Goal: Task Accomplishment & Management: Complete application form

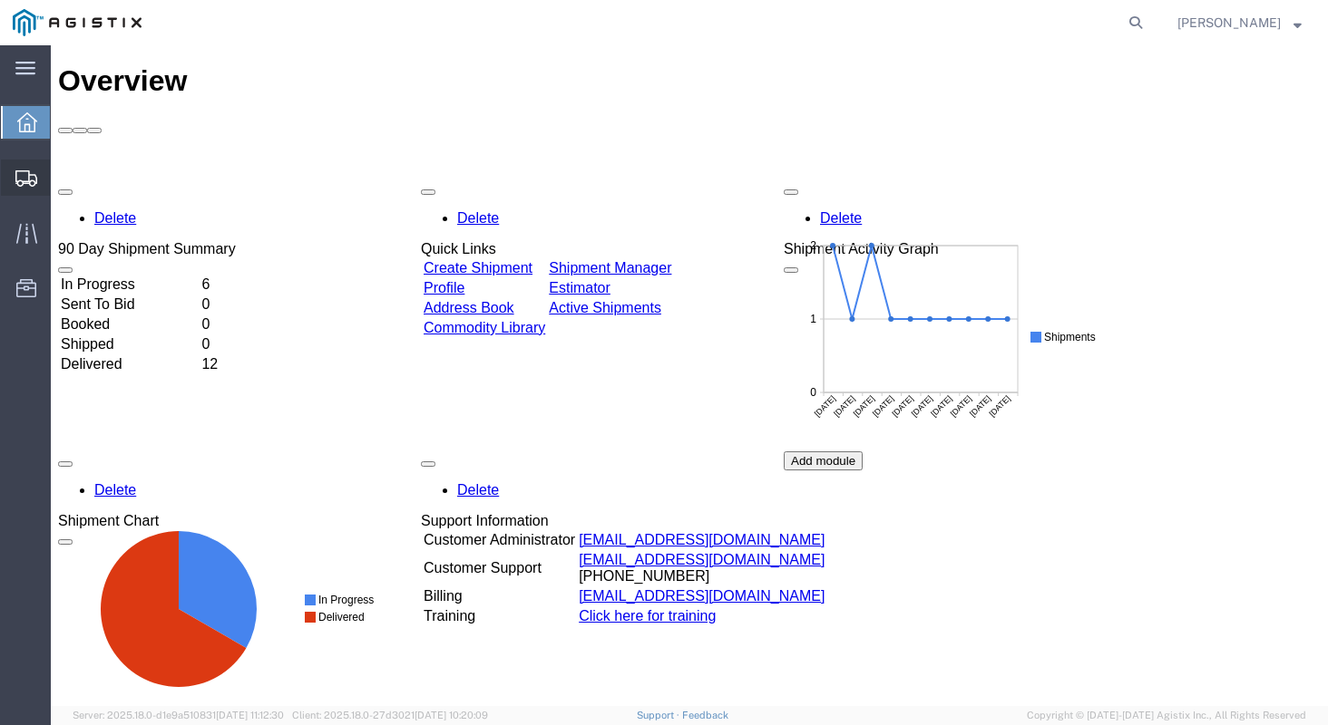
click at [0, 0] on span "Create Shipment" at bounding box center [0, 0] width 0 height 0
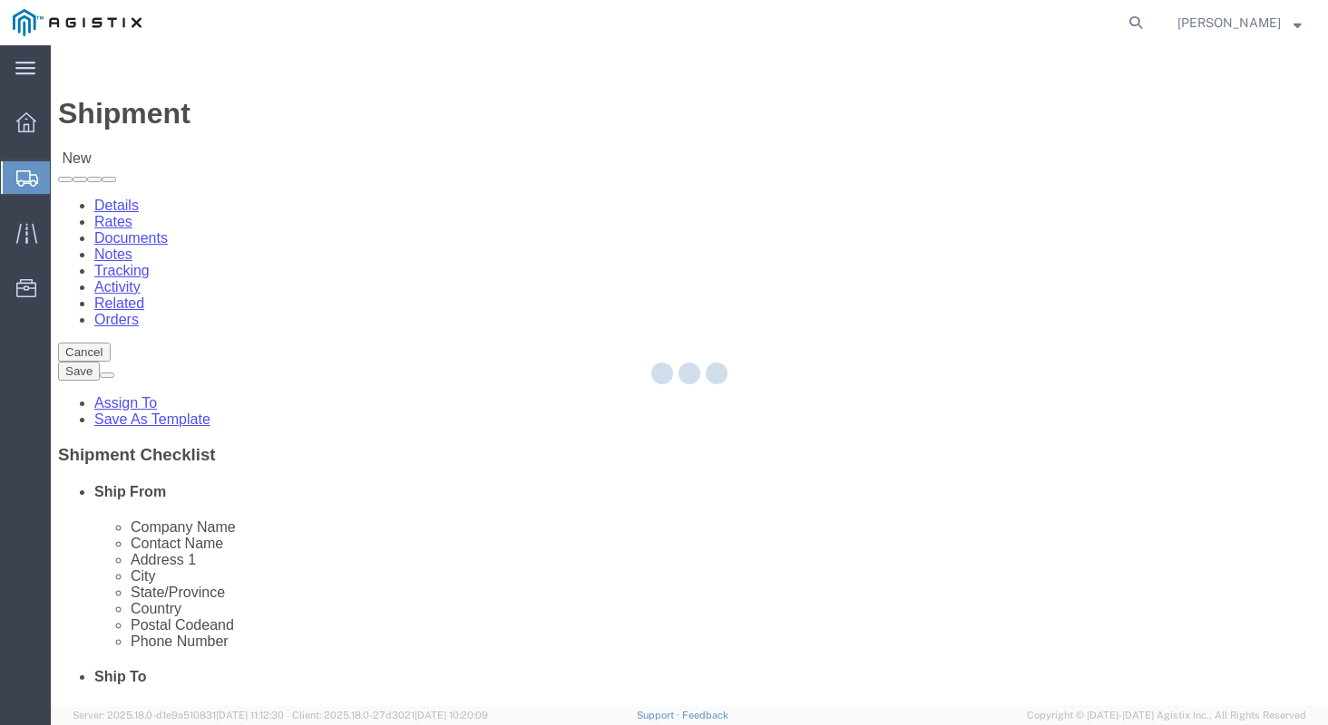
select select
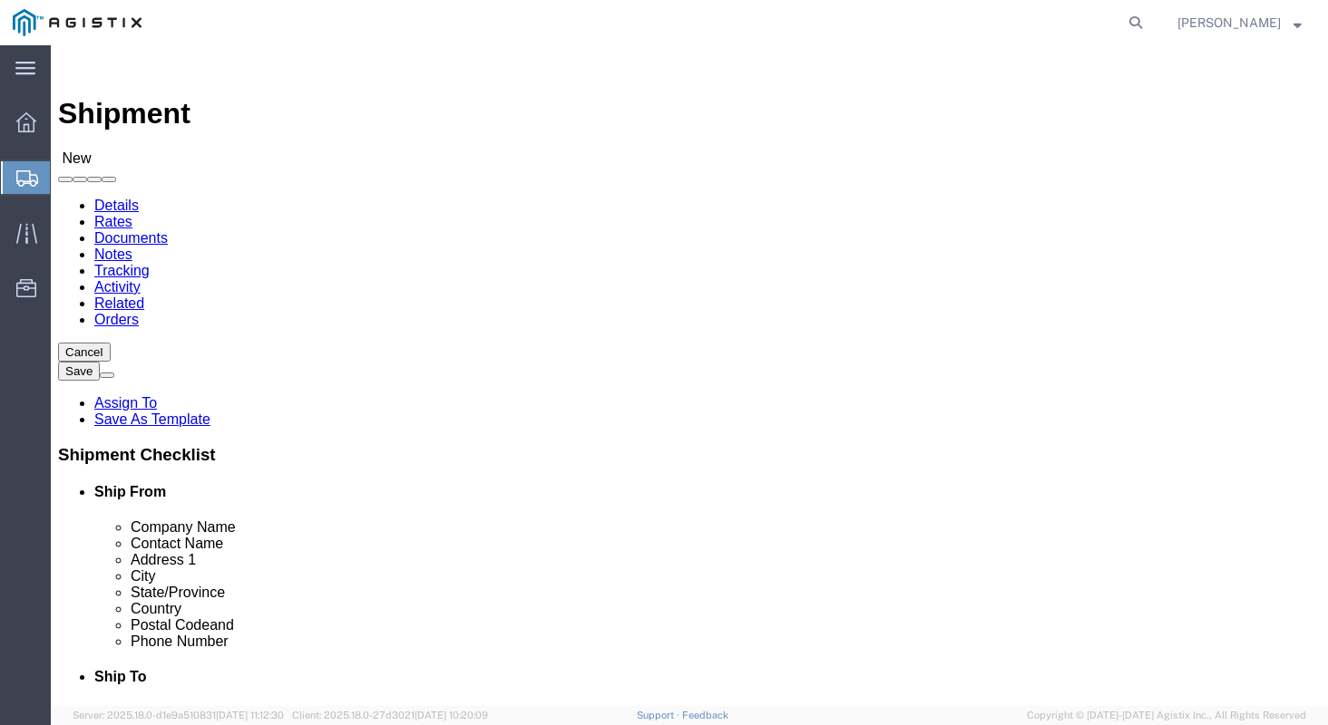
click select "Select [PERSON_NAME] Manufacturing PG&E"
select select "9596"
click select "Select [PERSON_NAME] Manufacturing PG&E"
select select
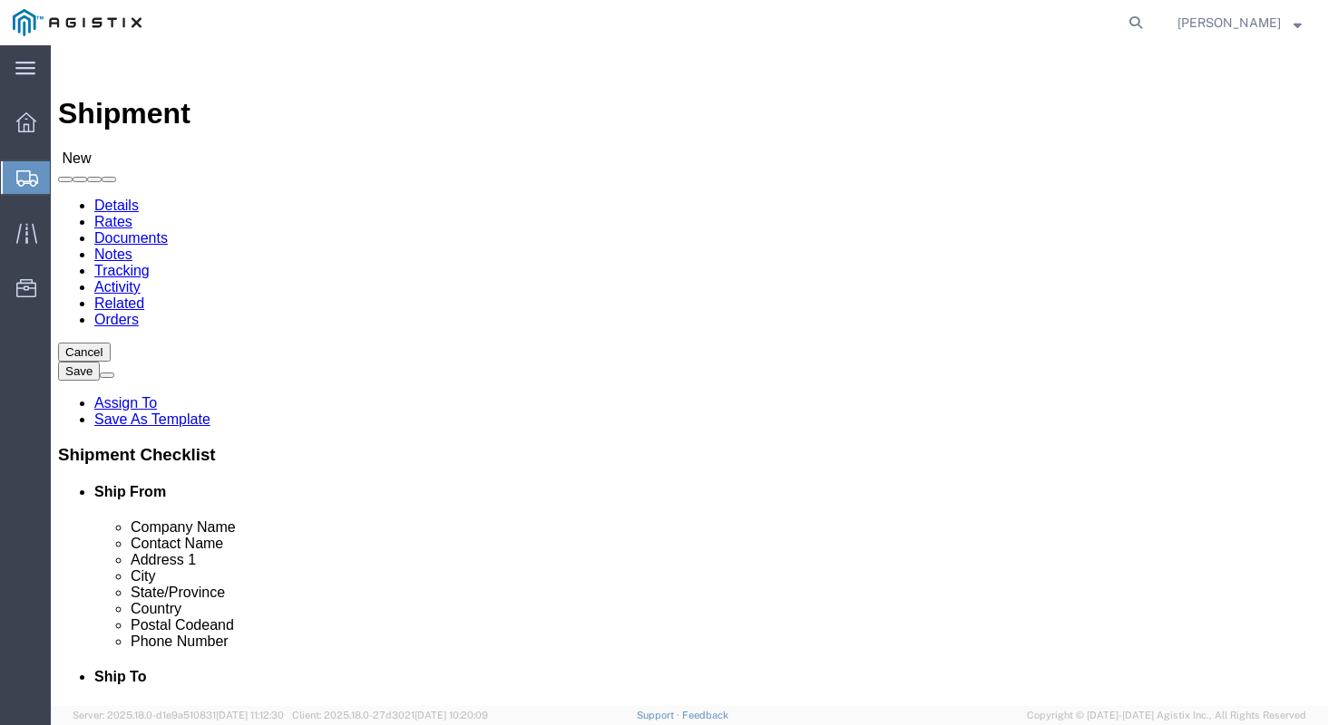
click select "Select All Others Fremont DC Fresno DC Wheatland DC"
select select "23082"
click select "Select All Others Fremont DC Fresno DC Wheatland DC"
click input "text"
type input "k"
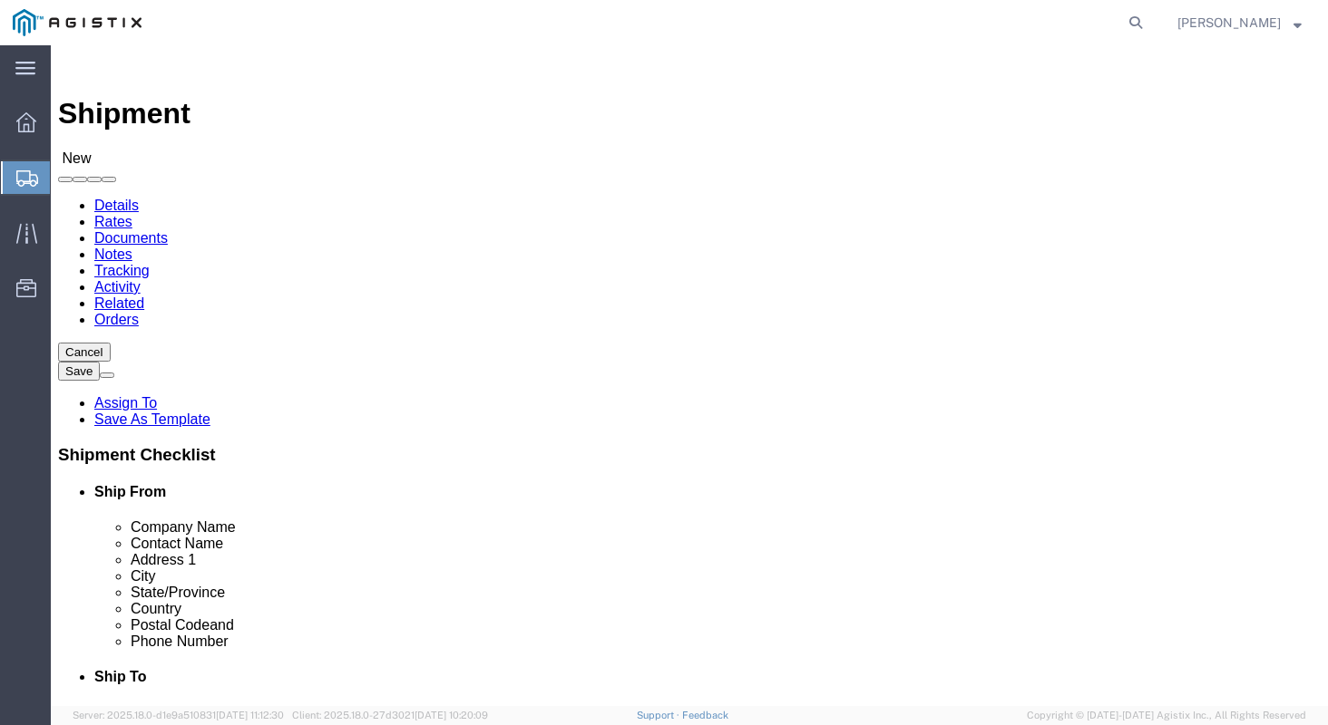
type input "KERKAU MANUFACTURING"
type input "BROOKE SCHULTZ"
type input "1324 STRAITS DRIVE"
type input "BAY CITY"
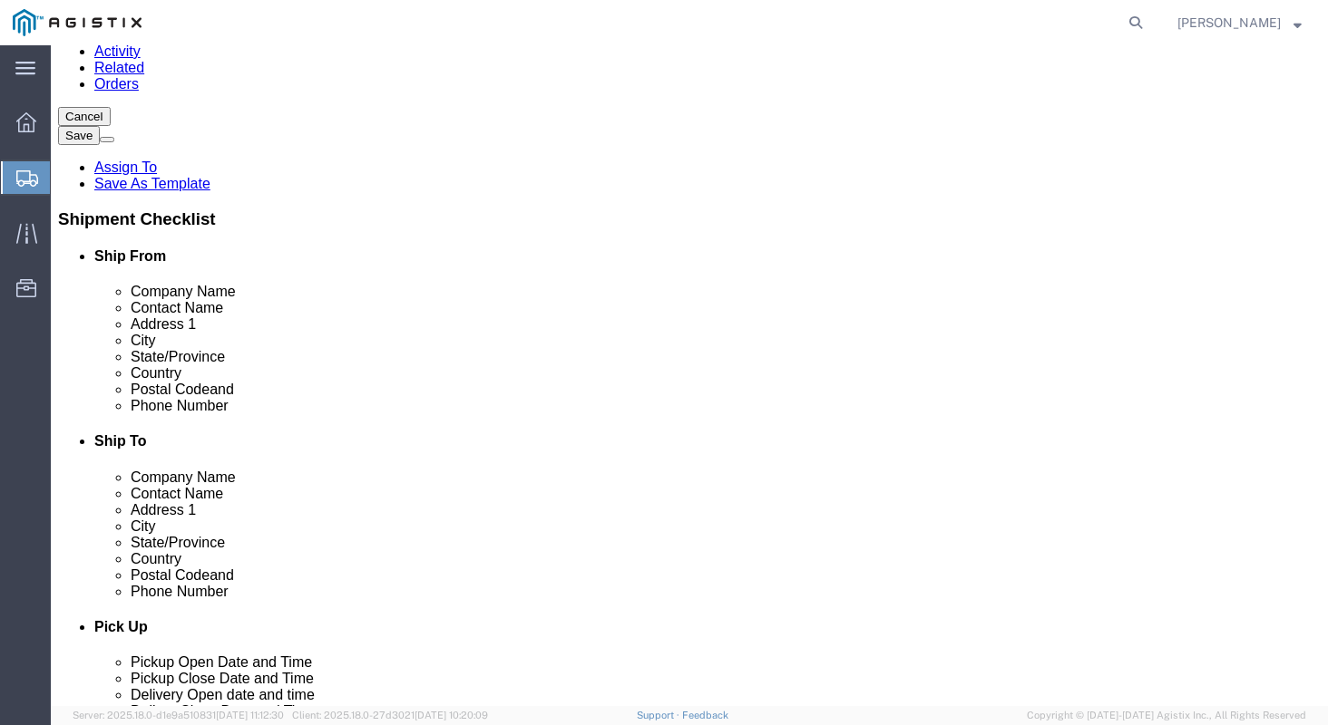
scroll to position [265, 0]
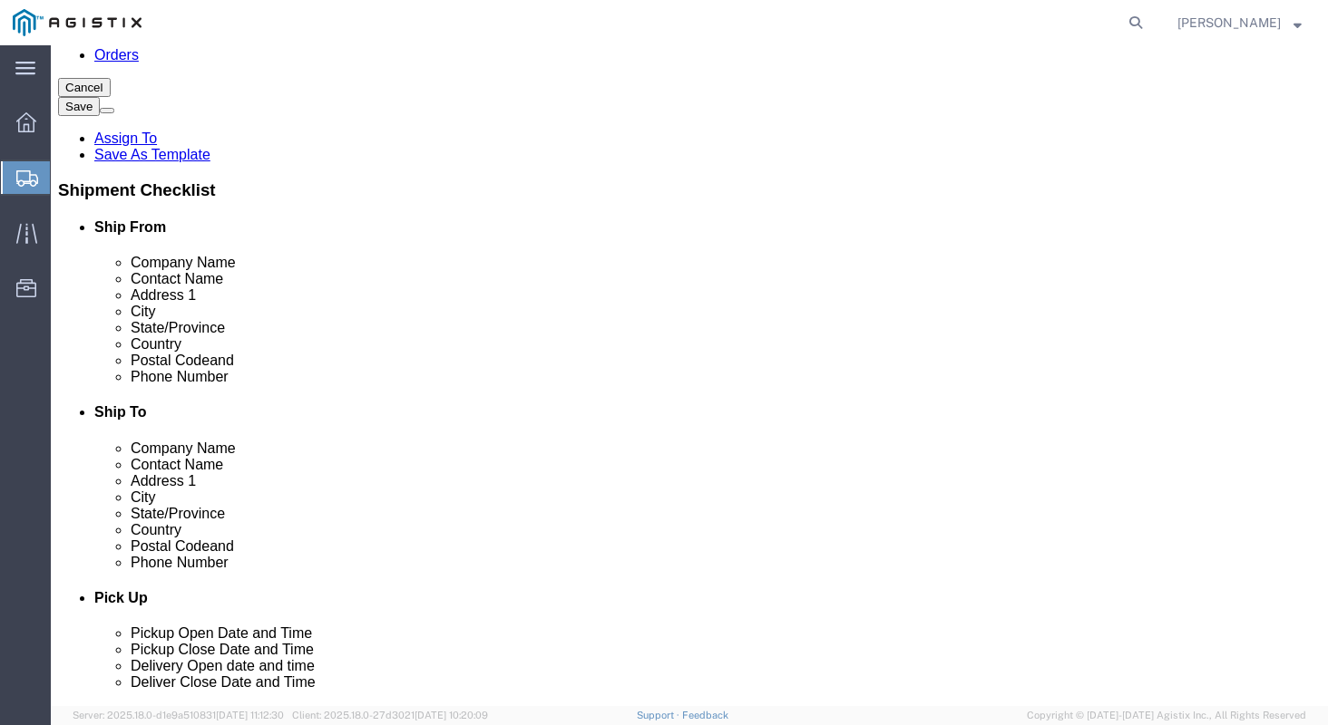
type input "M"
type input "MI"
type input "48706"
type input "9896860350"
click label "Address 2"
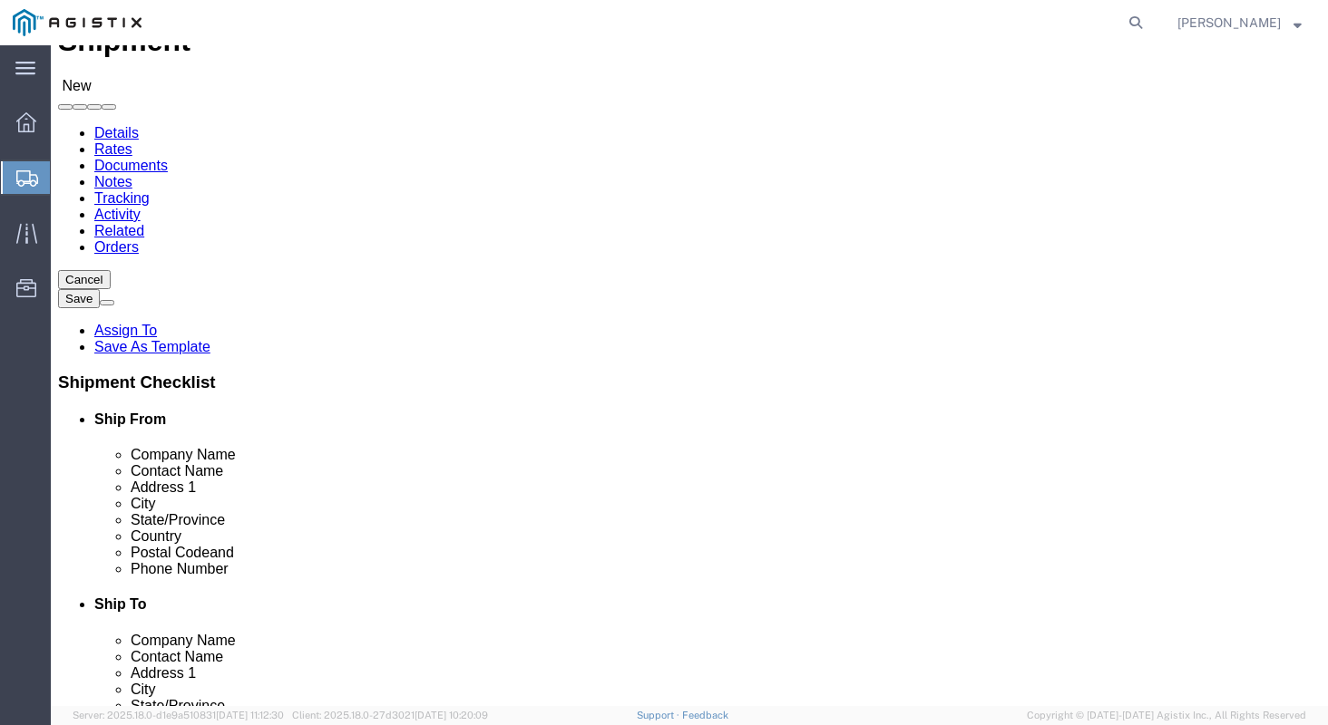
scroll to position [26, 0]
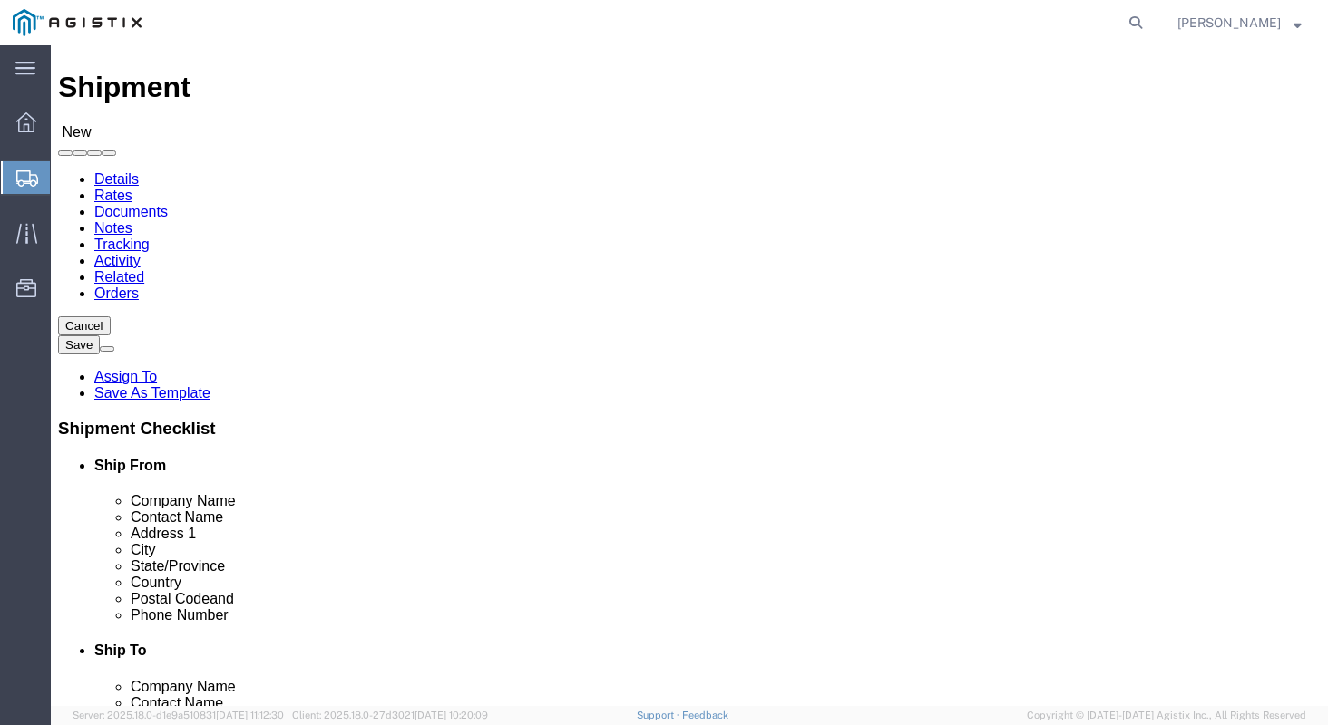
click input "text"
type input "MROIS PACIFIC GAS & ELECTRIC"
type input "P"
type input "RECEIVING"
type input "810 GILMORE AVE"
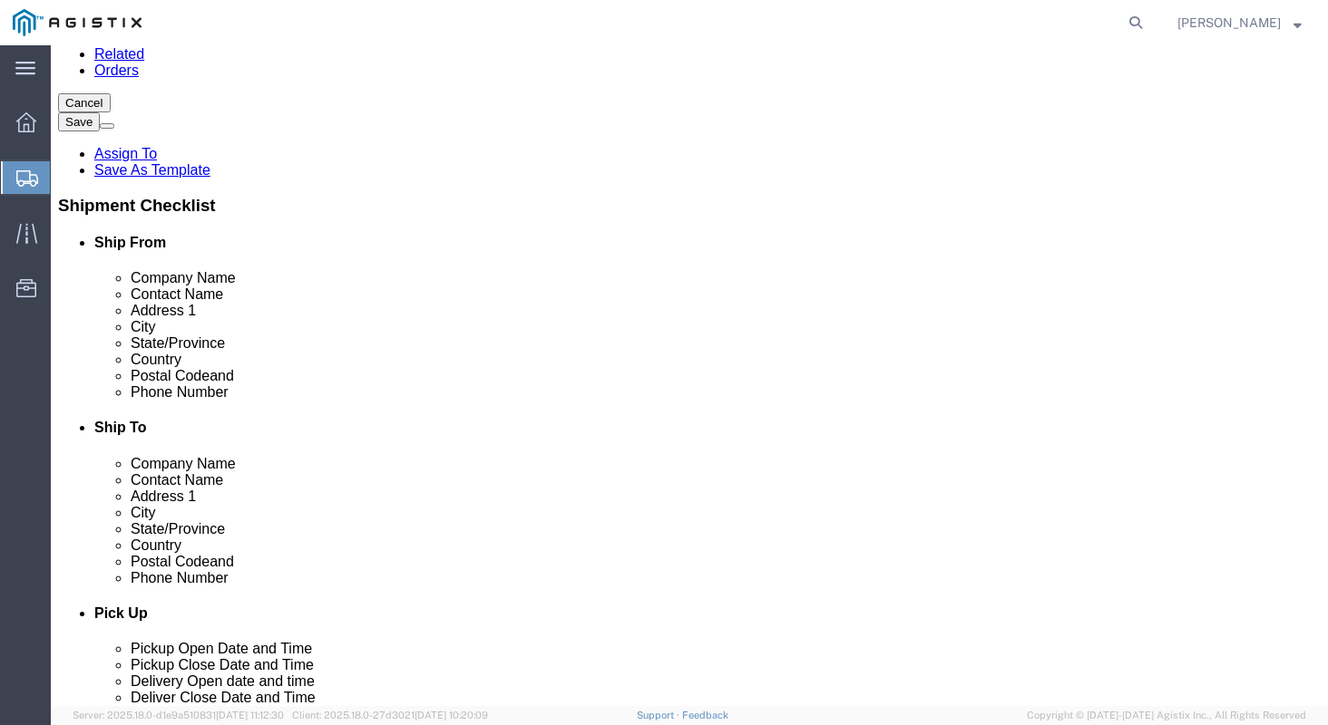
scroll to position [267, 0]
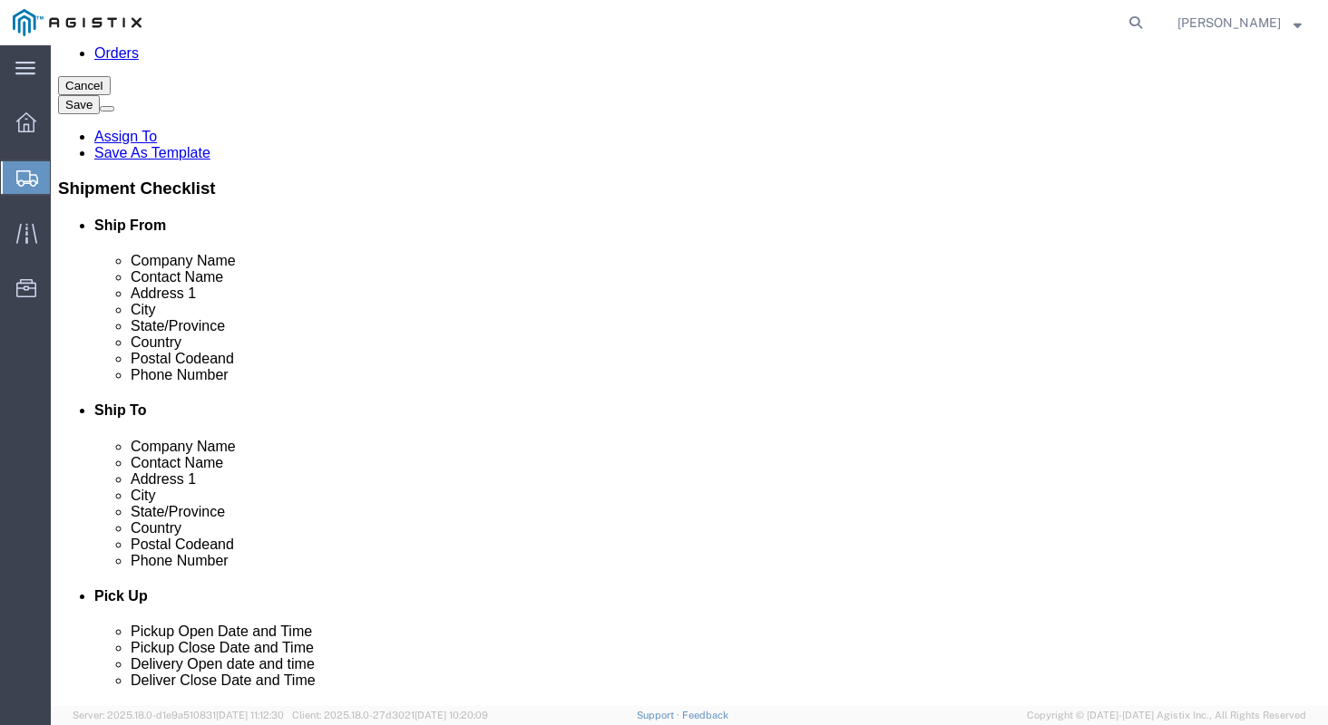
type input "STOCKTON"
type input "CA"
click input "Postal Code"
type input "95204"
type input "7077478421"
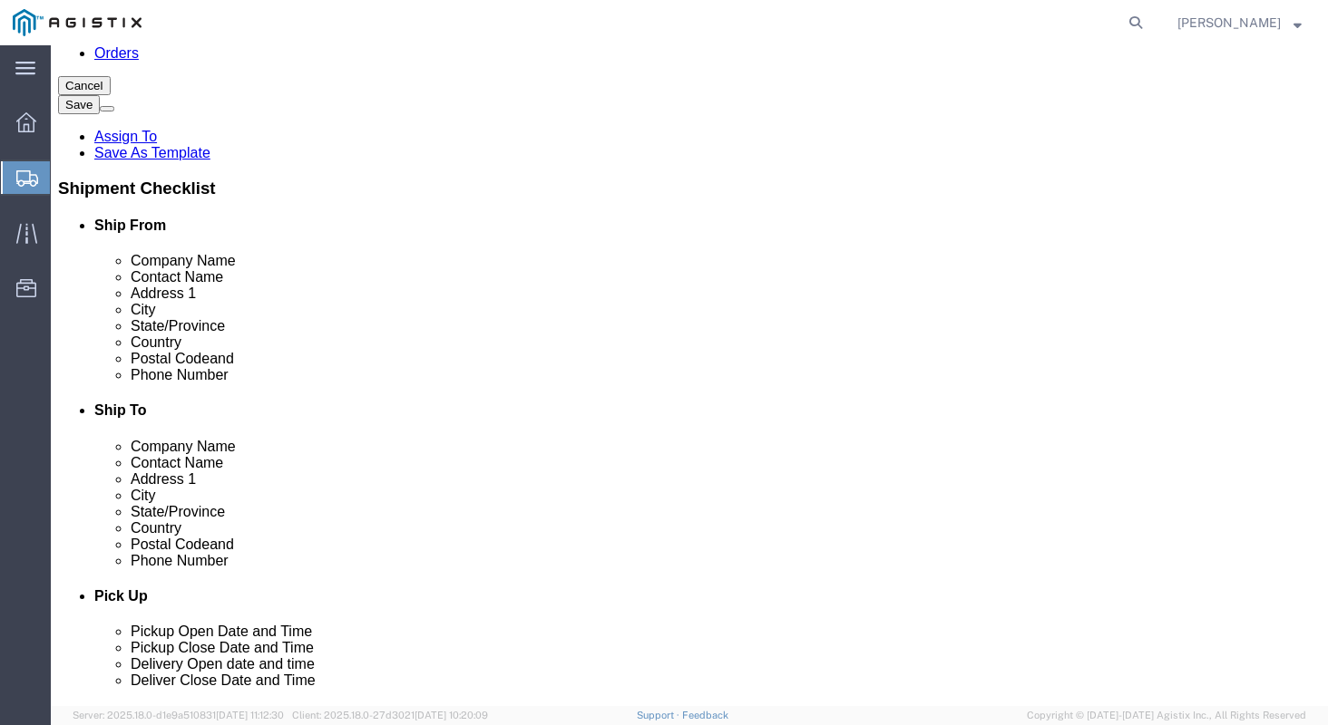
click label "Postal Code"
click input "95204"
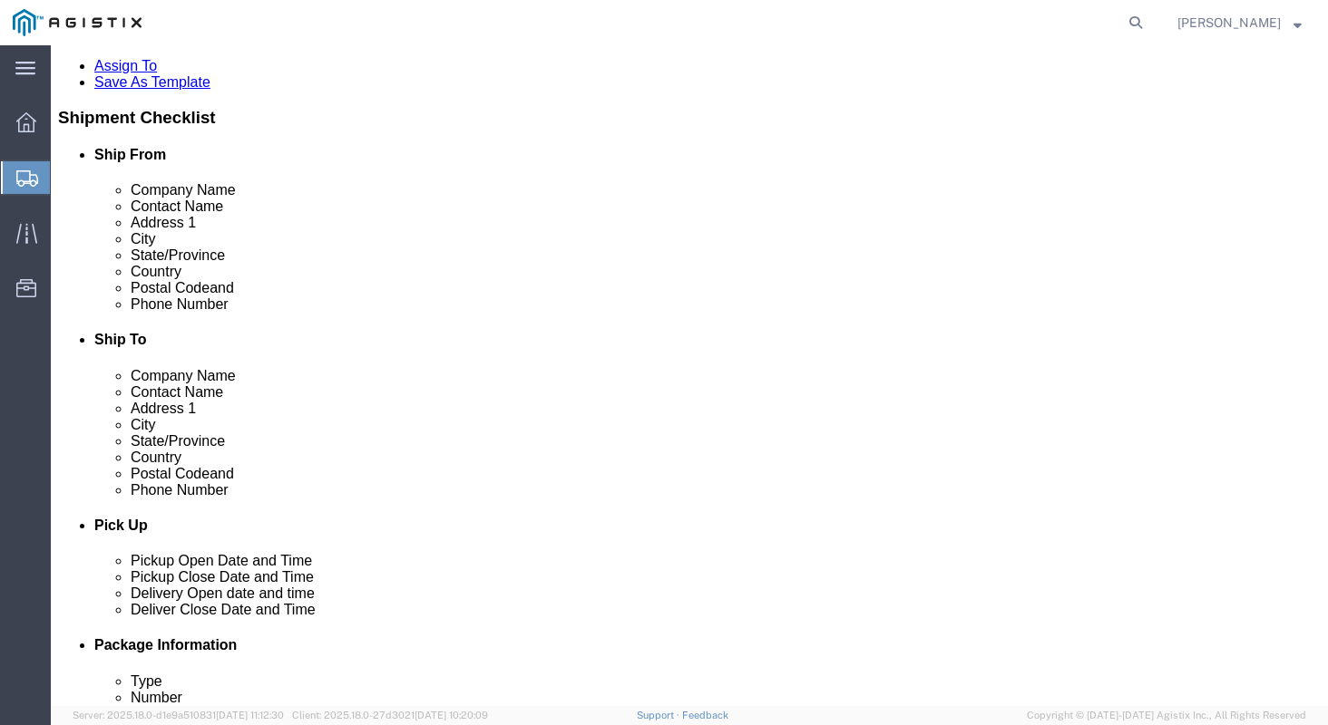
scroll to position [647, 0]
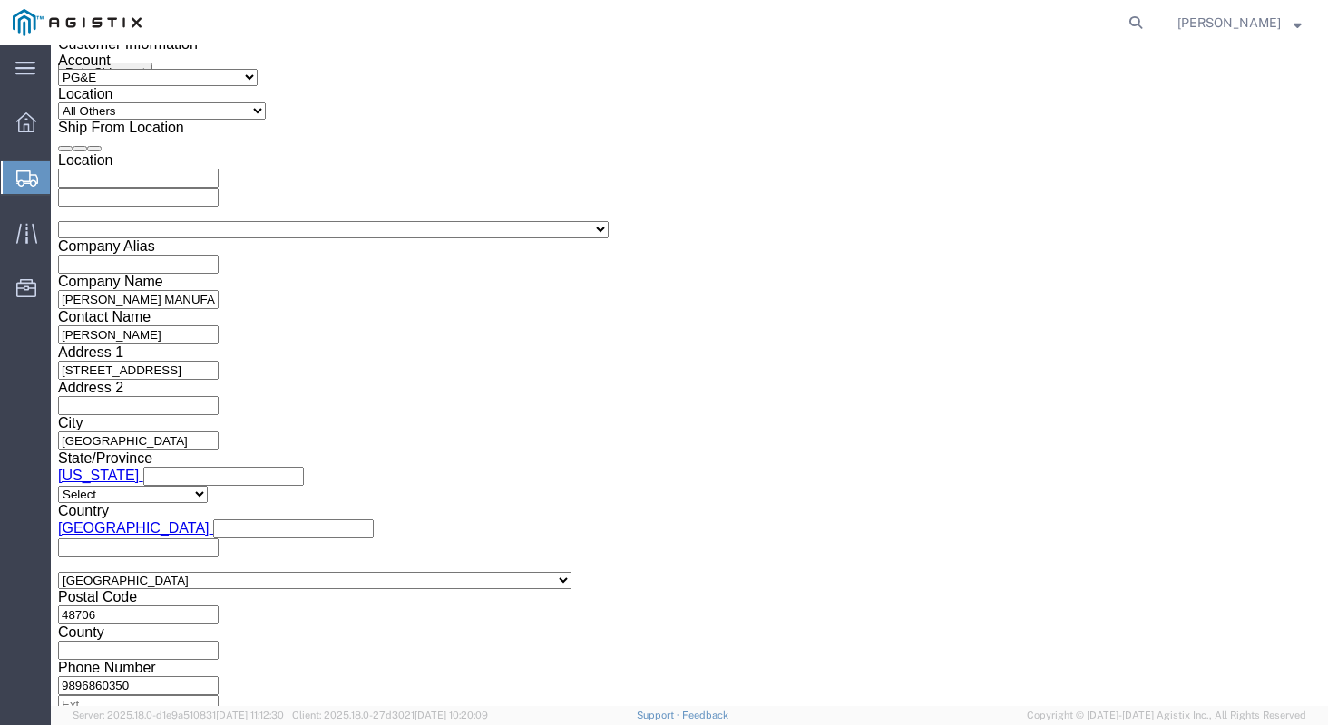
click div "Sep 10 2025 11:00 AM"
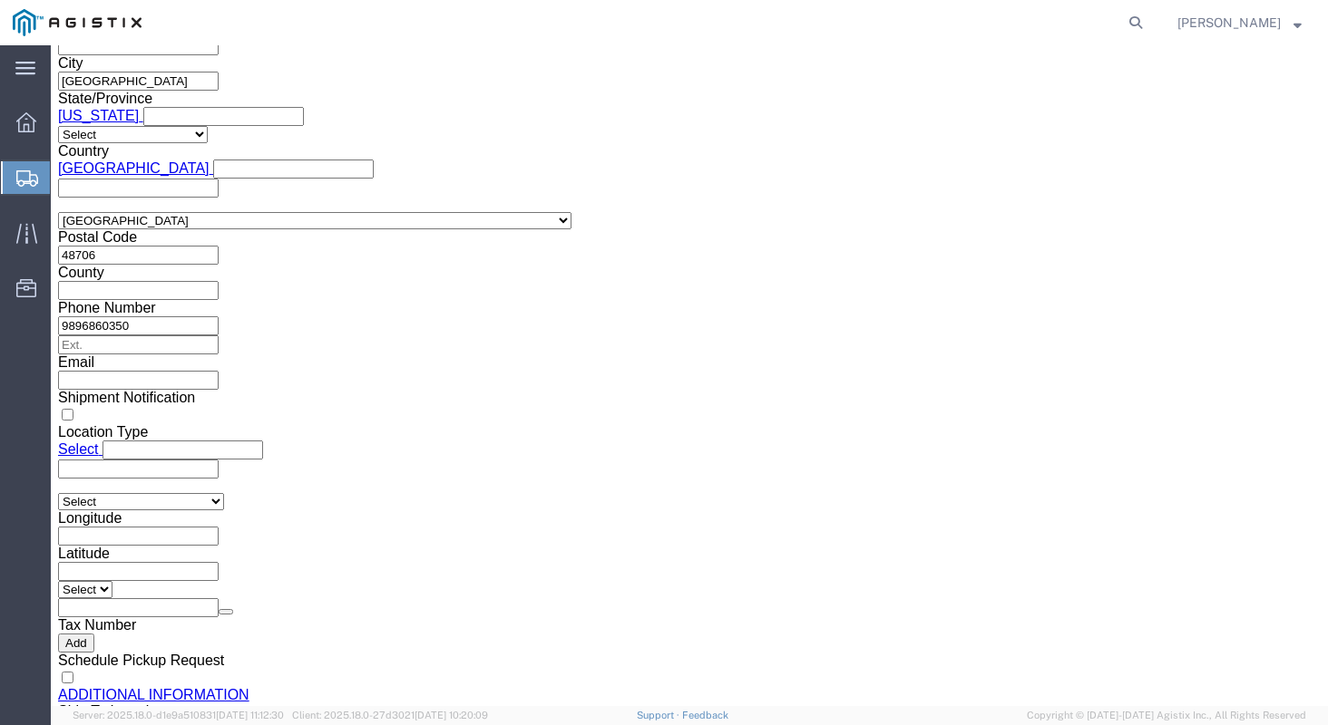
drag, startPoint x: 160, startPoint y: 327, endPoint x: 134, endPoint y: 326, distance: 25.4
click input "4:00 AM"
type input "4:00 PM"
click button "Apply"
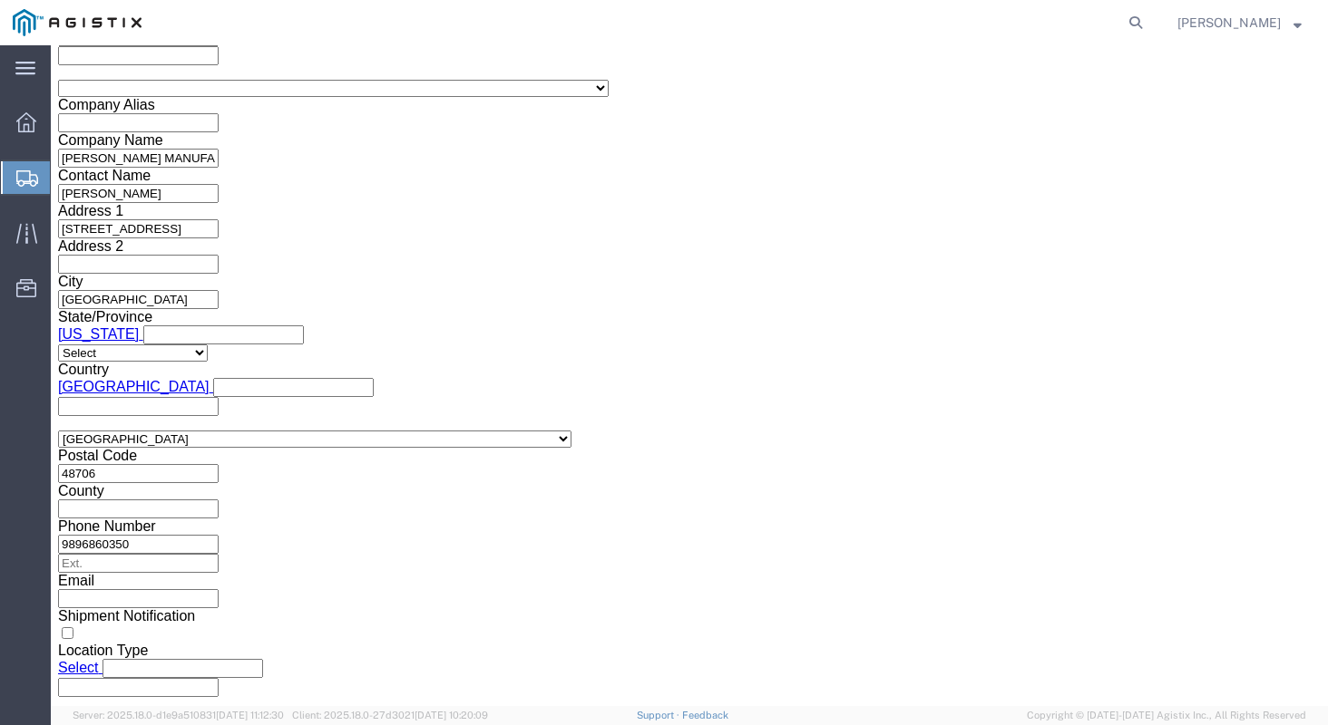
scroll to position [1289, 0]
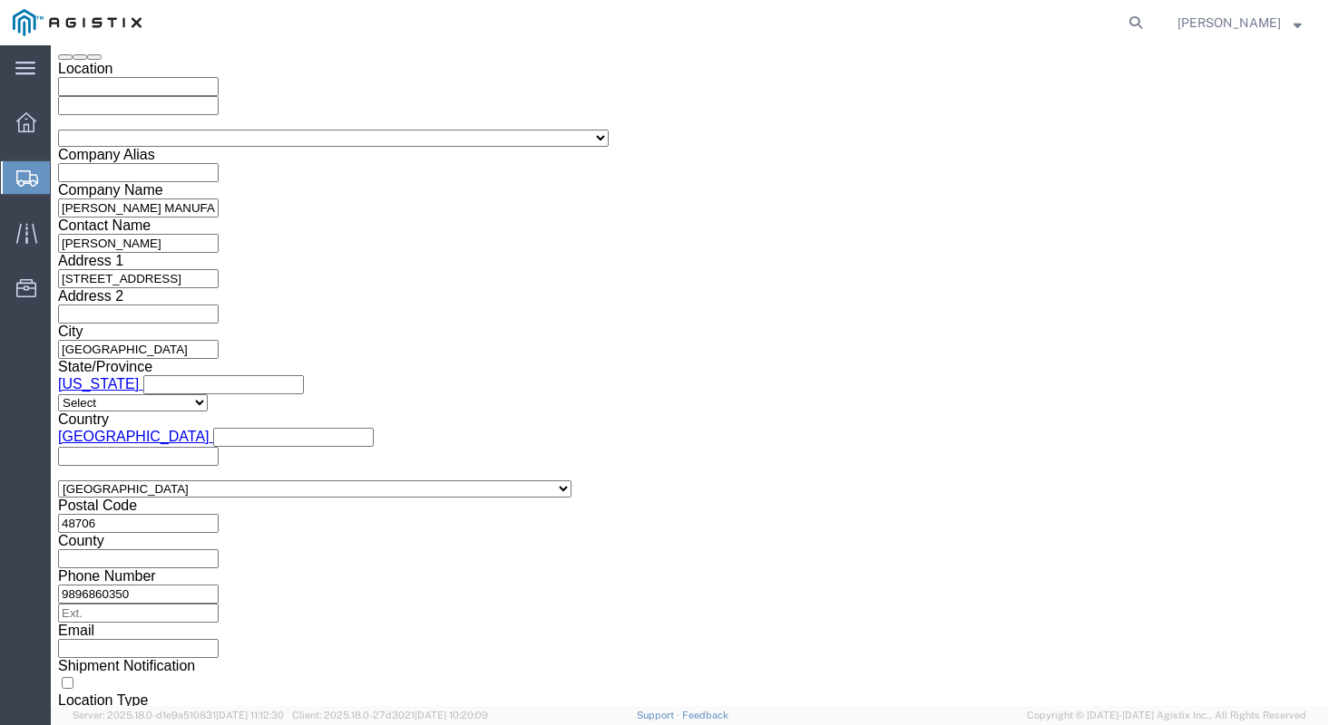
click div "Sep 10 2025 5:00 PM"
type input "6:00 PM"
click button "Apply"
click div "Delivery Start Date Delivery Start Time Deliver Open Date and Time"
click div
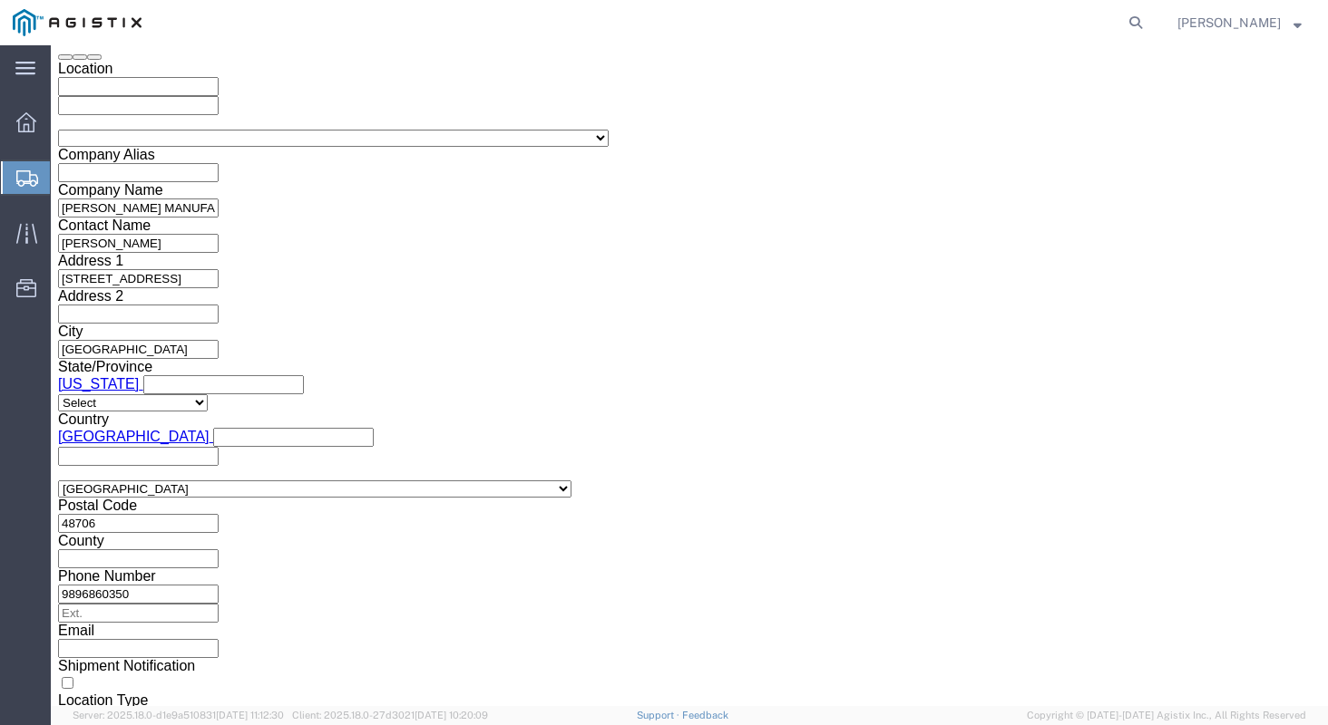
scroll to position [1643, 0]
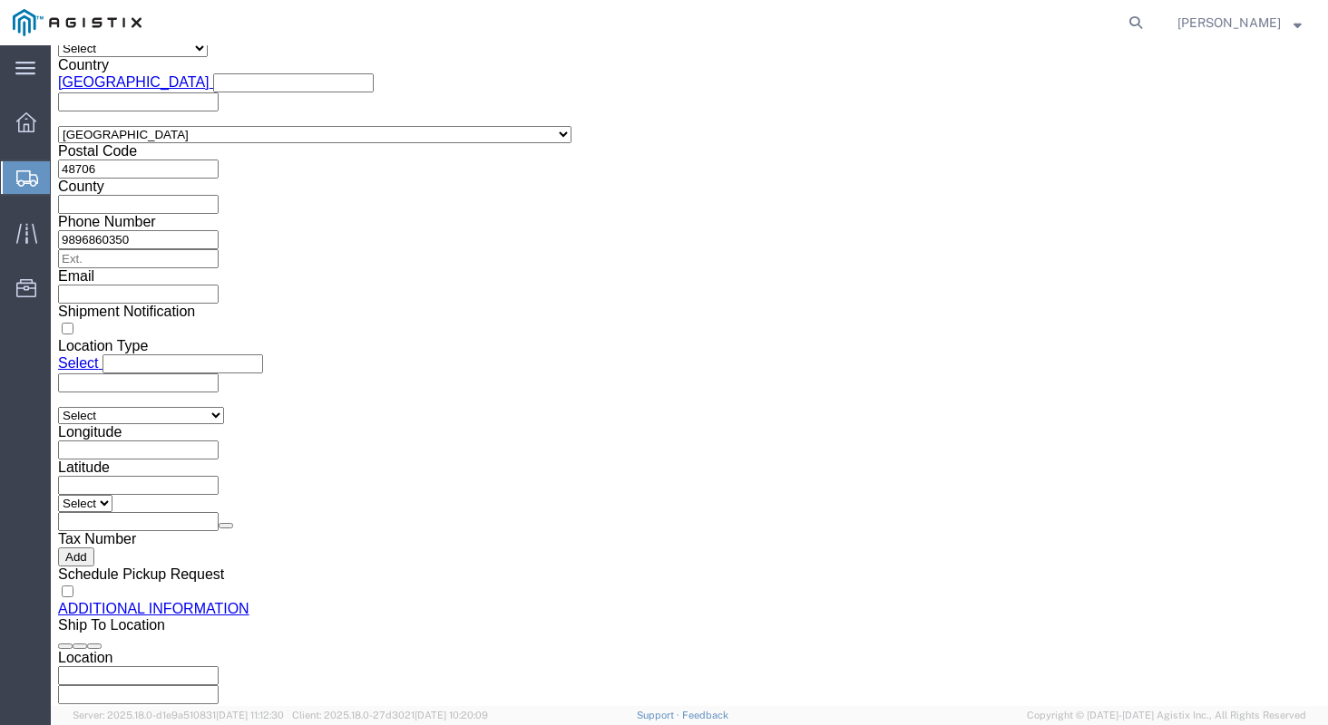
type input "4:00 PM"
click div "Open Time 4:00 PM Sep 10 2025 7:00 PM - Sep 10 2025 7:00 PM Cancel Apply"
click button "Apply"
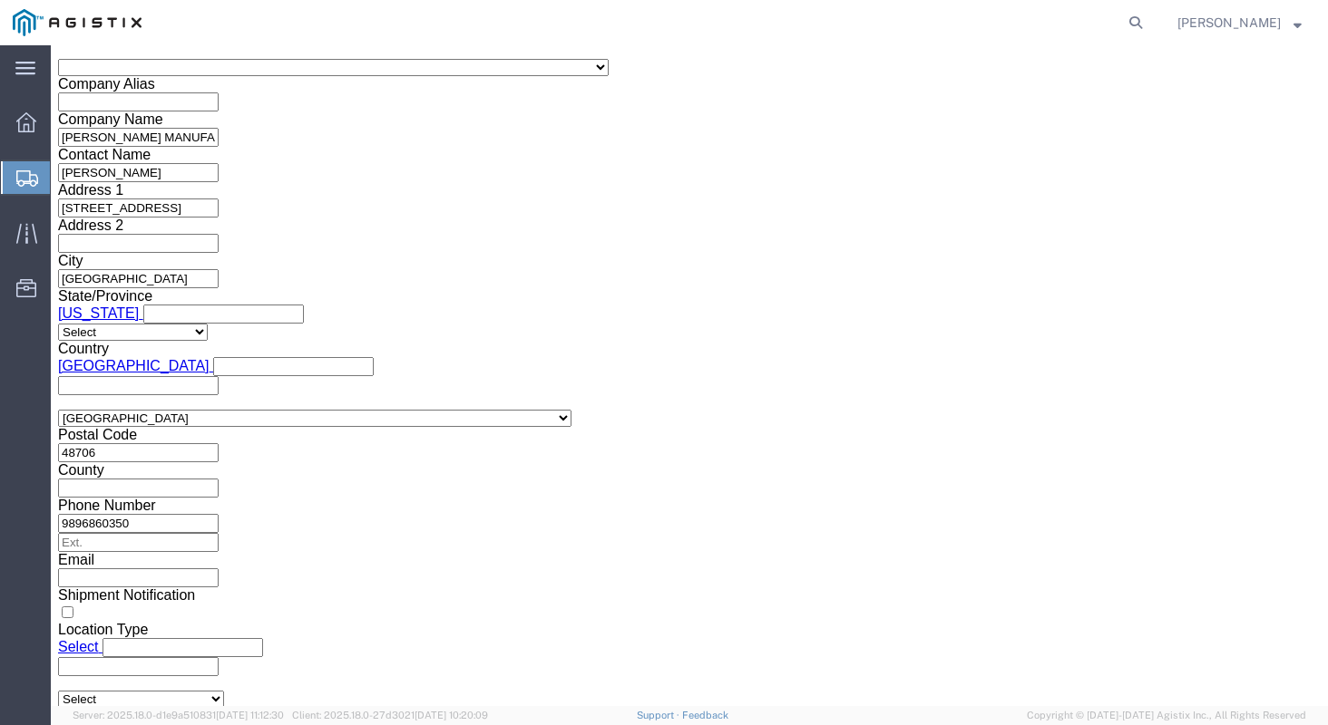
click div
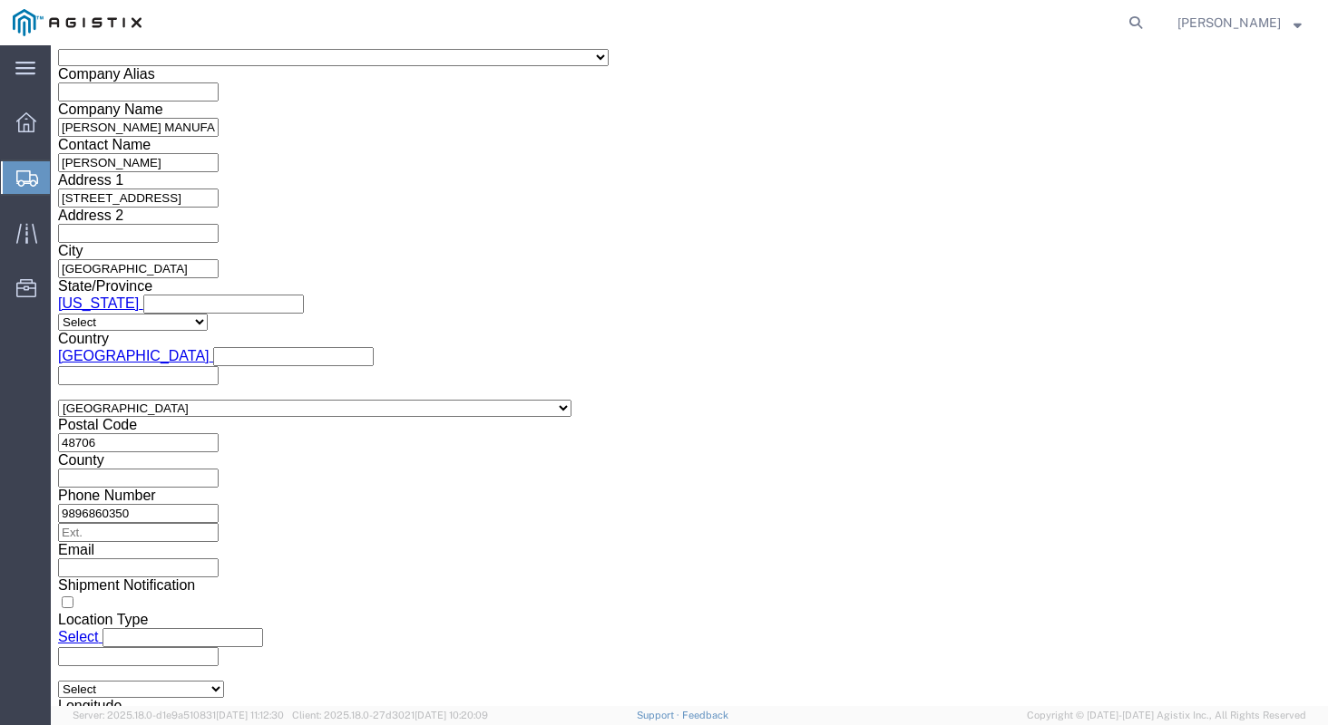
type input "6:00 PM"
click button "Apply"
click div "References Add reference"
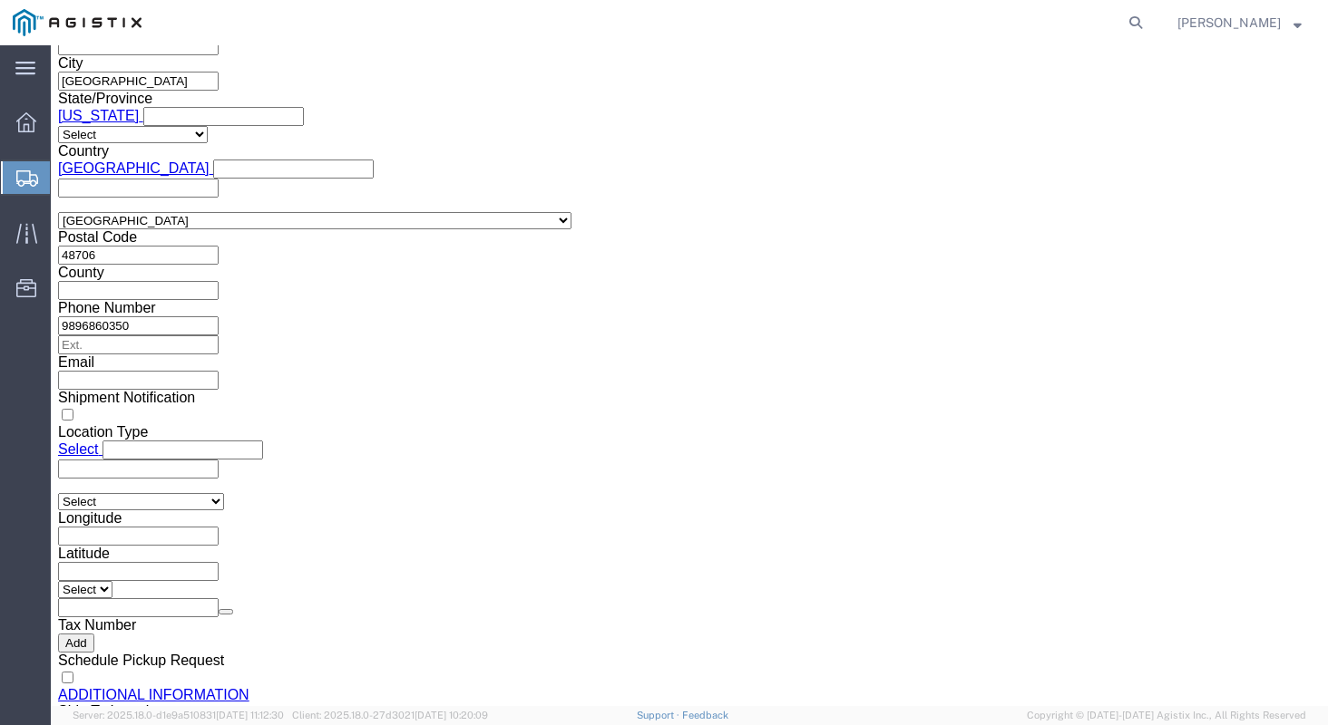
scroll to position [1599, 0]
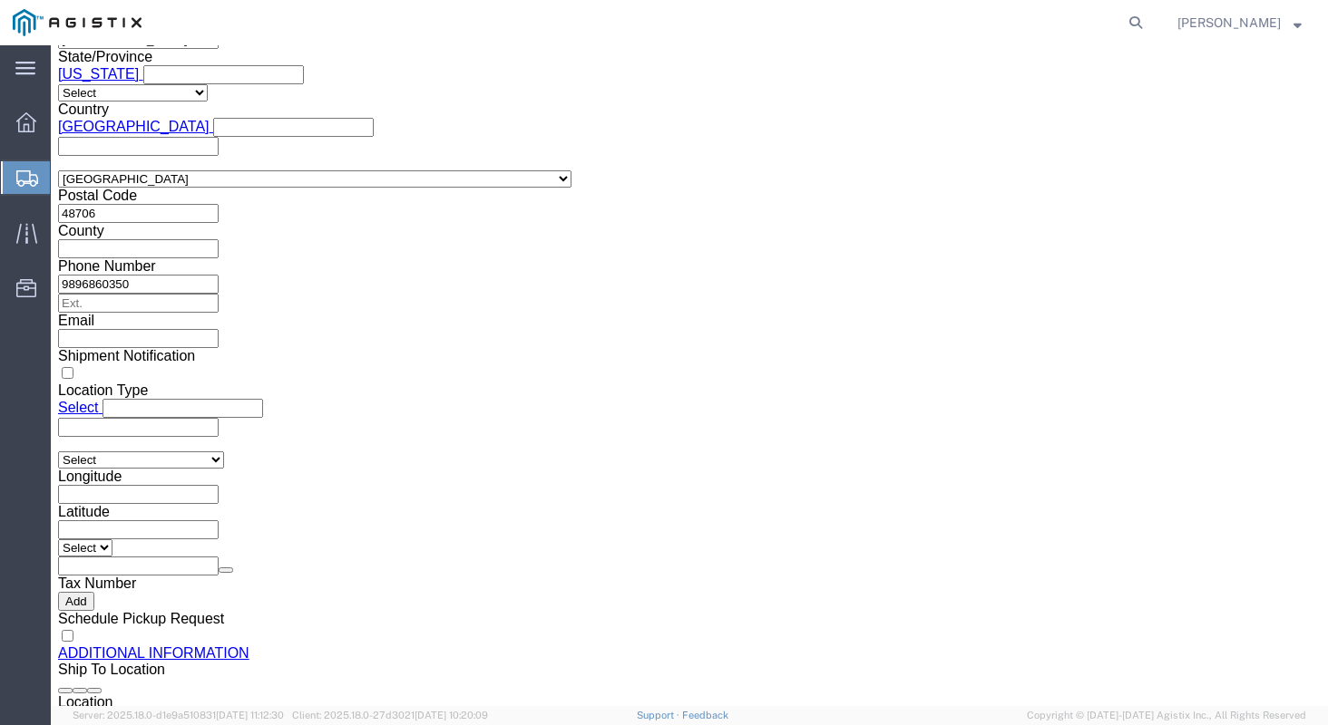
click div "Select Account Type Activity ID Airline Appointment Number ASN Batch Request # …"
click input "text"
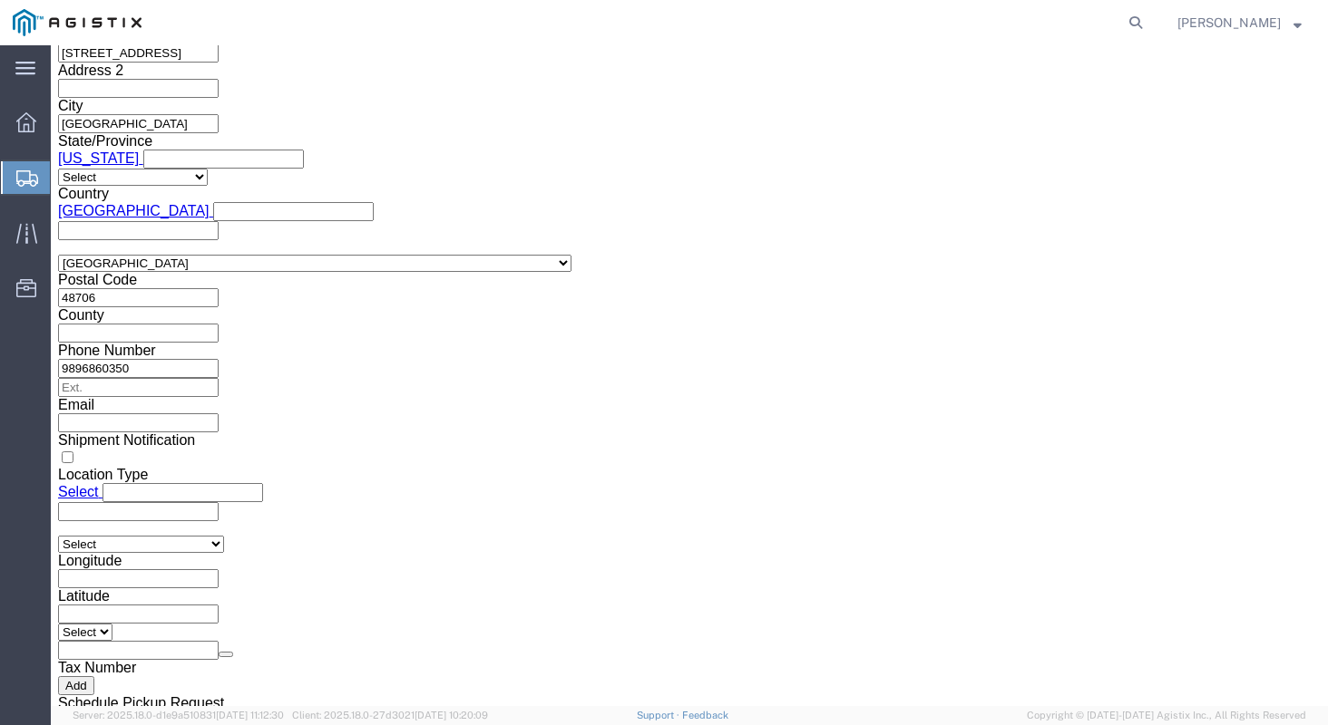
click div "Shipping Mode (Optional)"
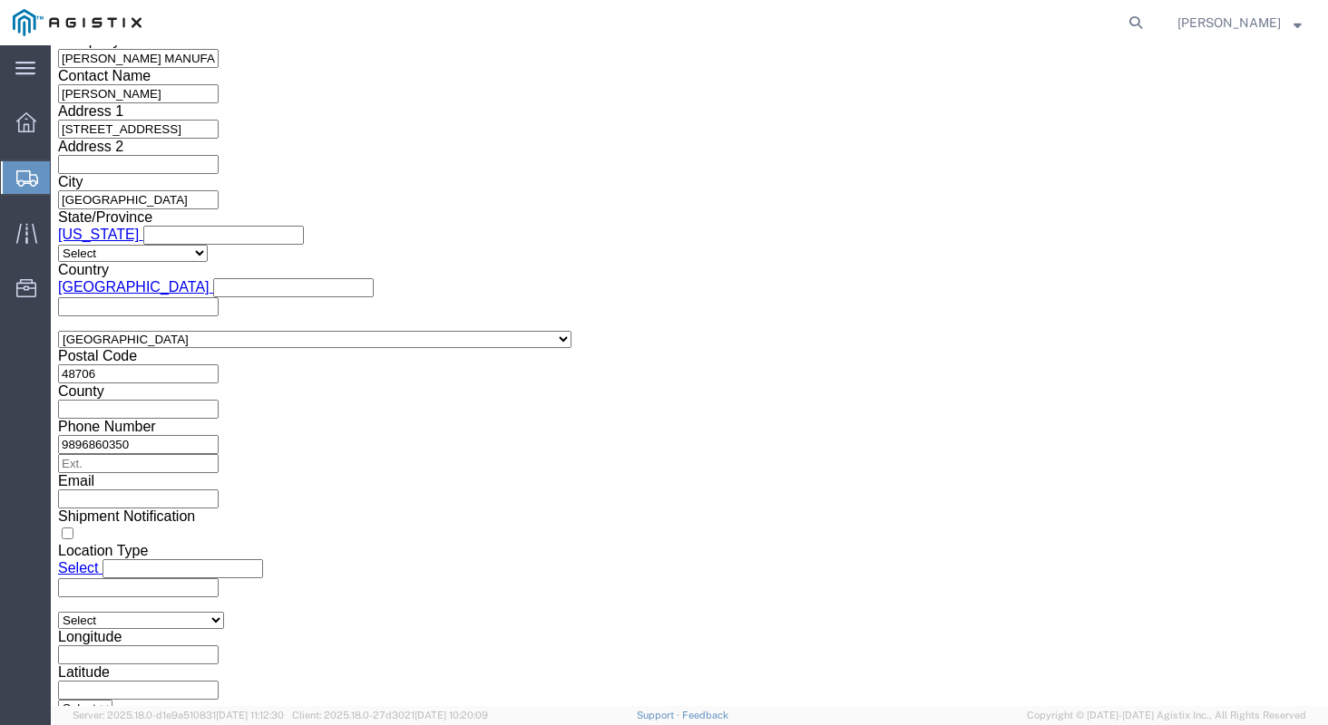
scroll to position [1532, 0]
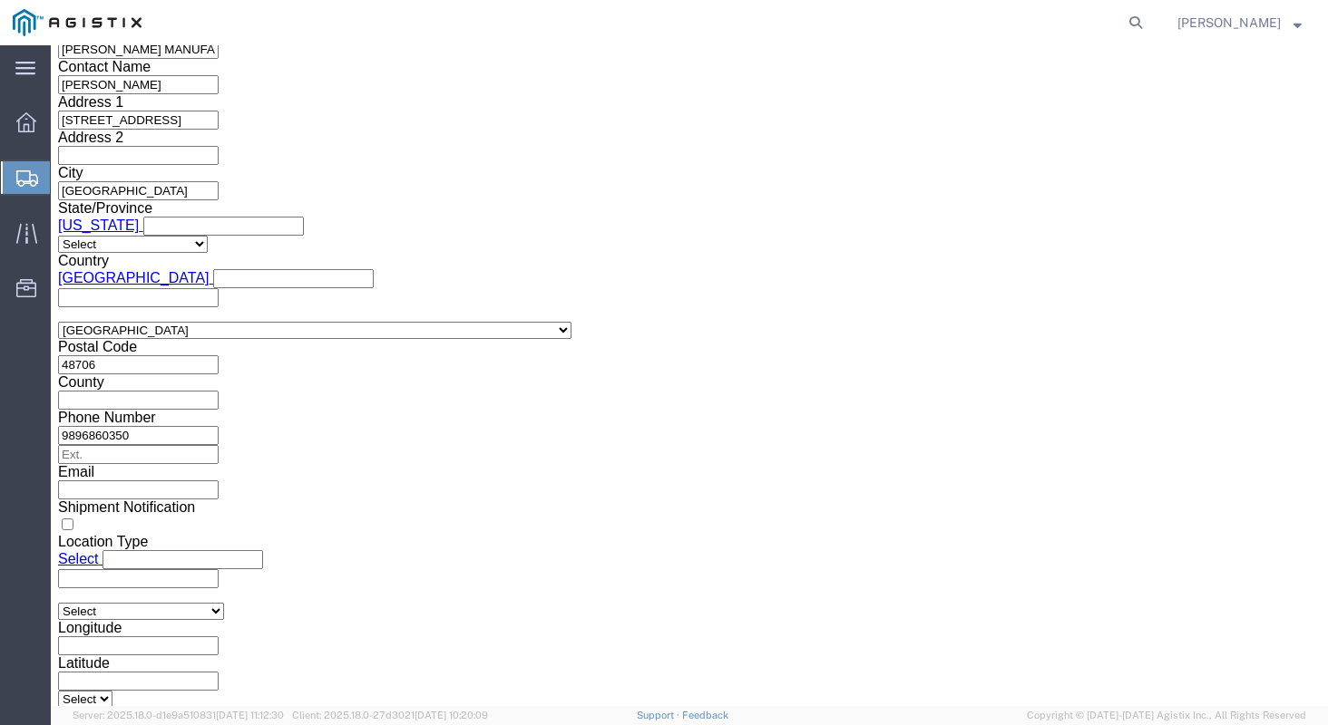
drag, startPoint x: 259, startPoint y: 408, endPoint x: 57, endPoint y: 448, distance: 206.1
click div "Customer Information Account Select KERKAU Manufacturing PG&E Location Select A…"
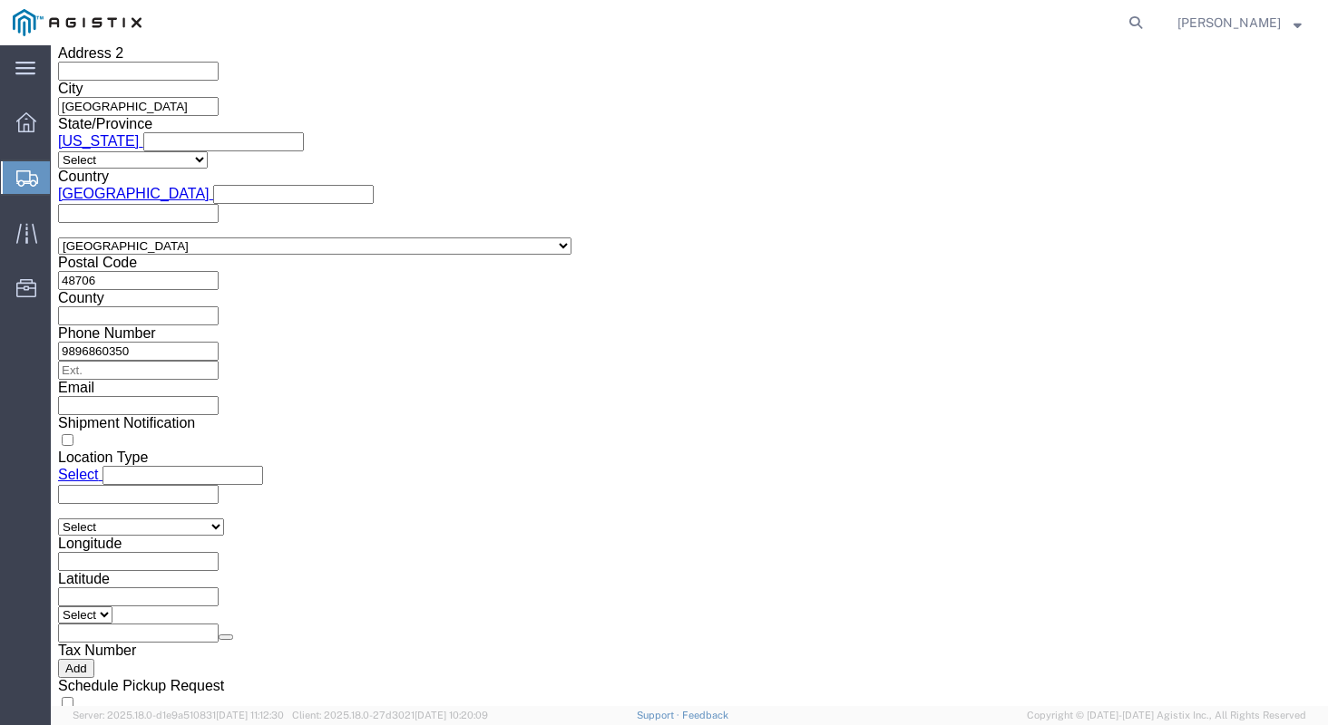
scroll to position [1455, 0]
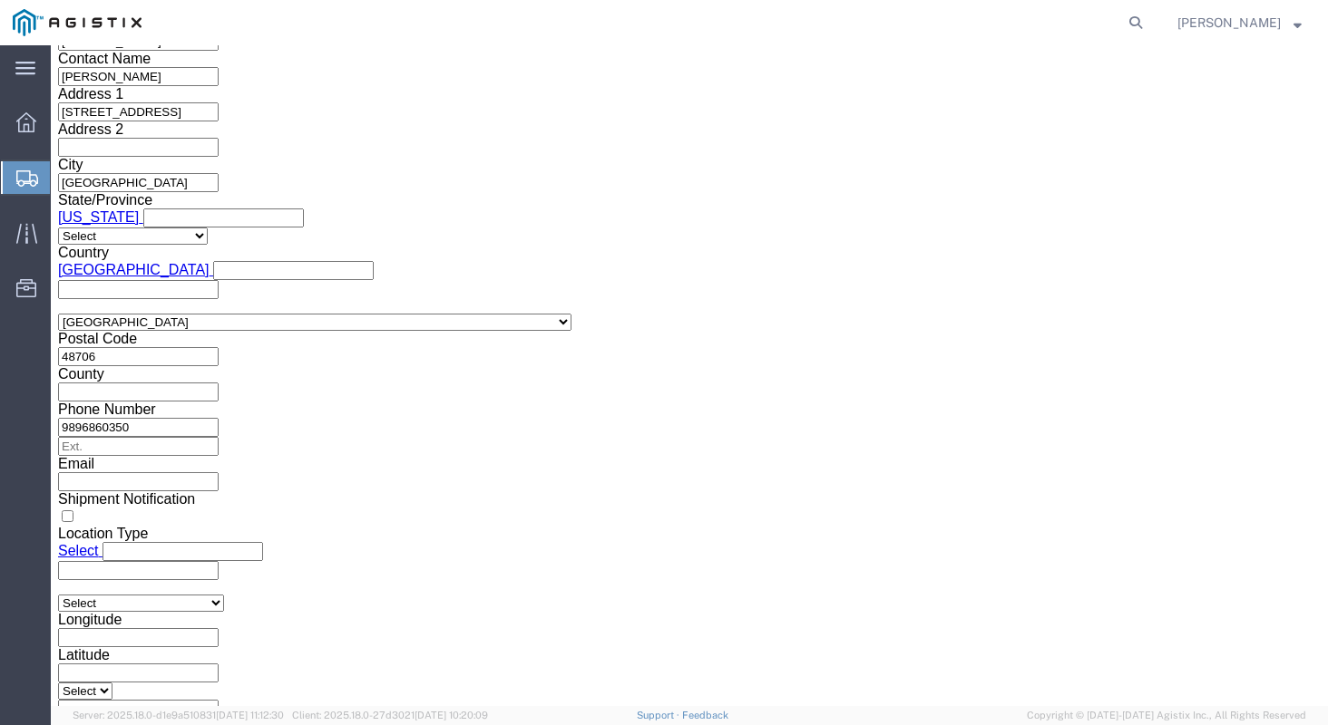
type input "3501417660"
click div "References Add reference"
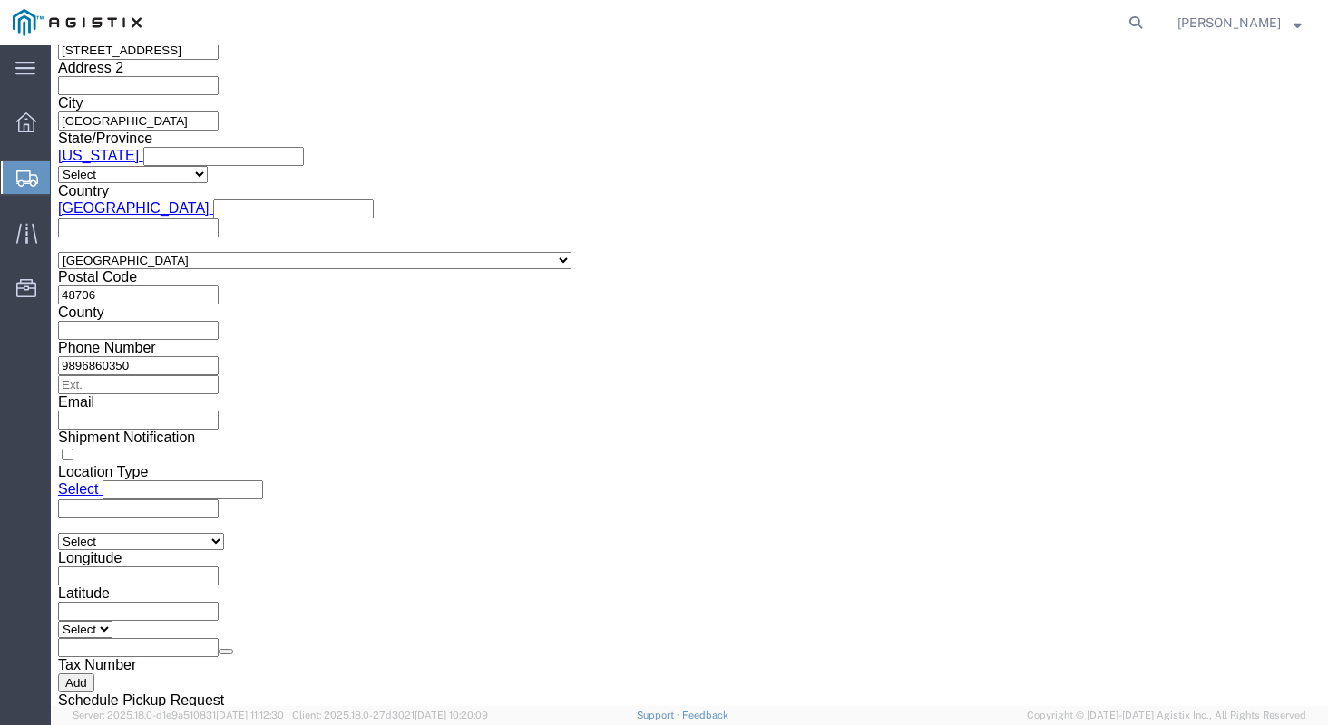
scroll to position [1643, 0]
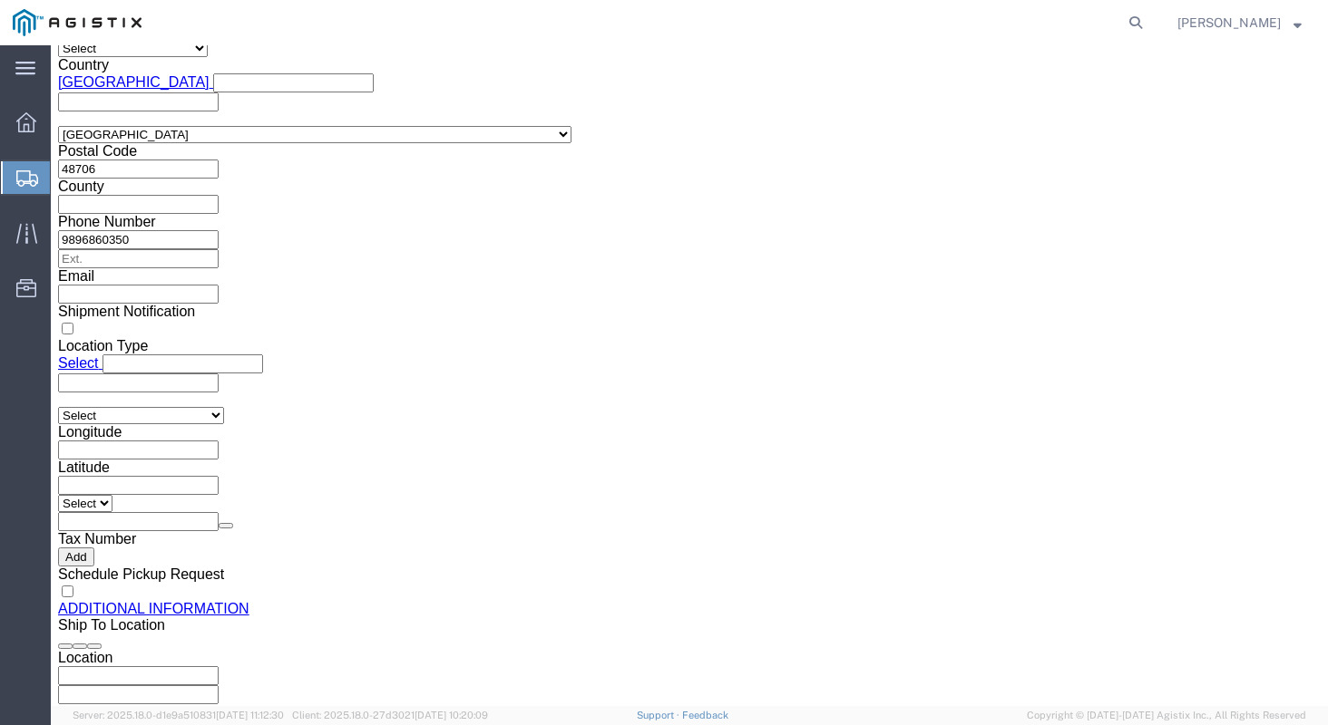
click button "Continue"
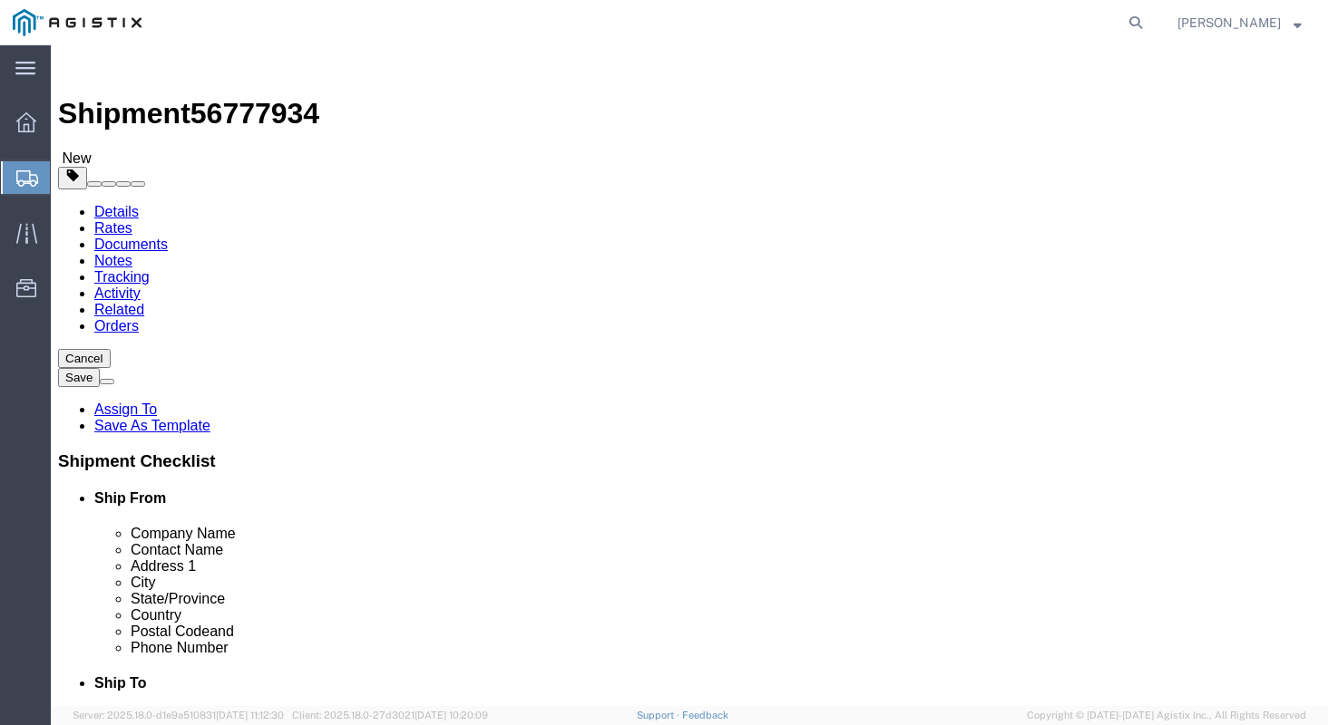
click select "Select Bulk Bundle(s) Cardboard Box(es) Carton(s) Crate(s) Drum(s) (Fiberboard)…"
select select "PSNS"
click select "Select Bulk Bundle(s) Cardboard Box(es) Carton(s) Crate(s) Drum(s) (Fiberboard)…"
drag, startPoint x: 204, startPoint y: 454, endPoint x: 204, endPoint y: 413, distance: 41.7
click input "text"
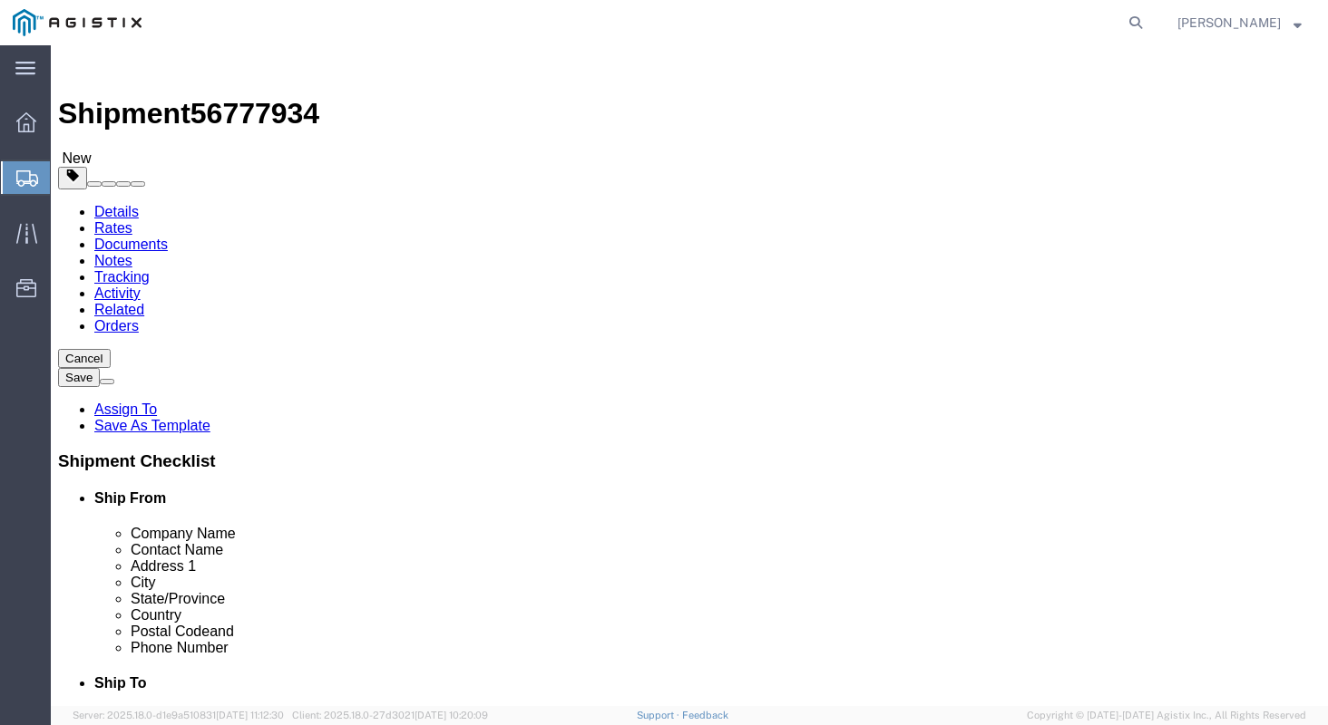
type input "48"
type input "36"
type input "23"
type input "532"
click link "Add Content"
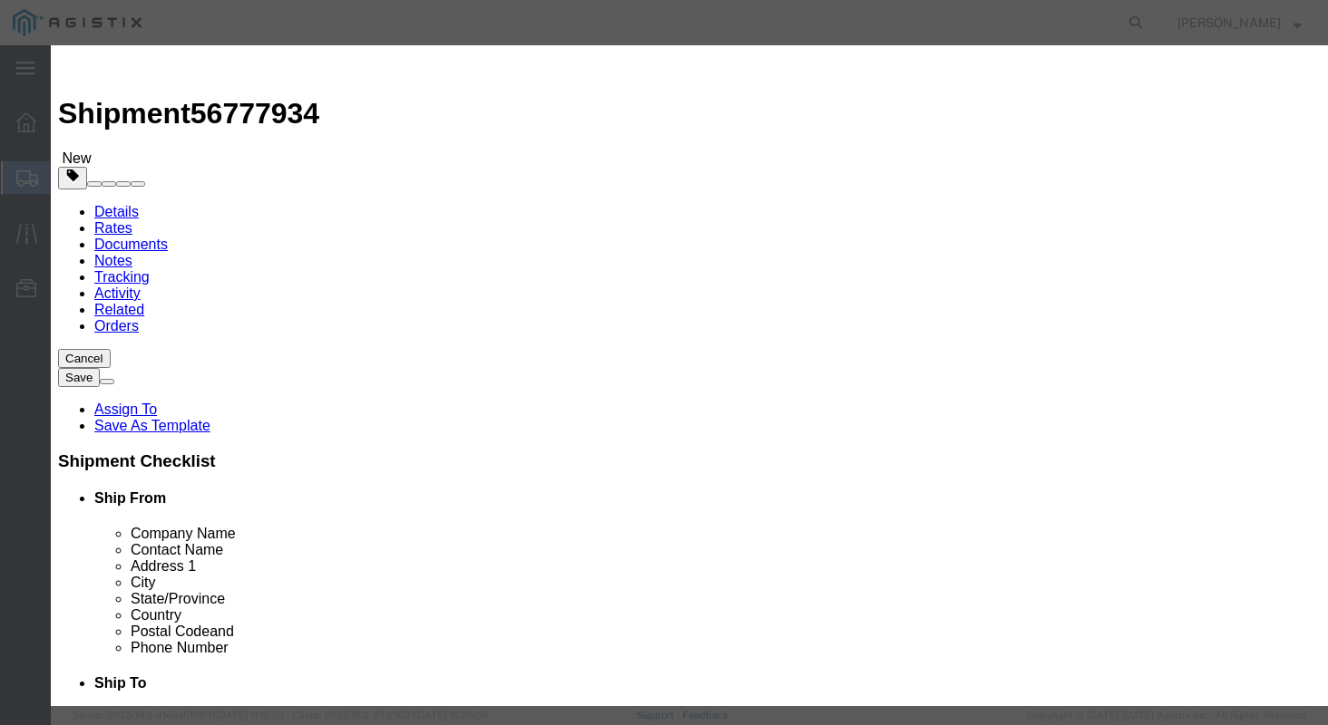
click input "text"
type input "STEEL FLANGES"
type input "1"
type input "1869.89"
select select "USD"
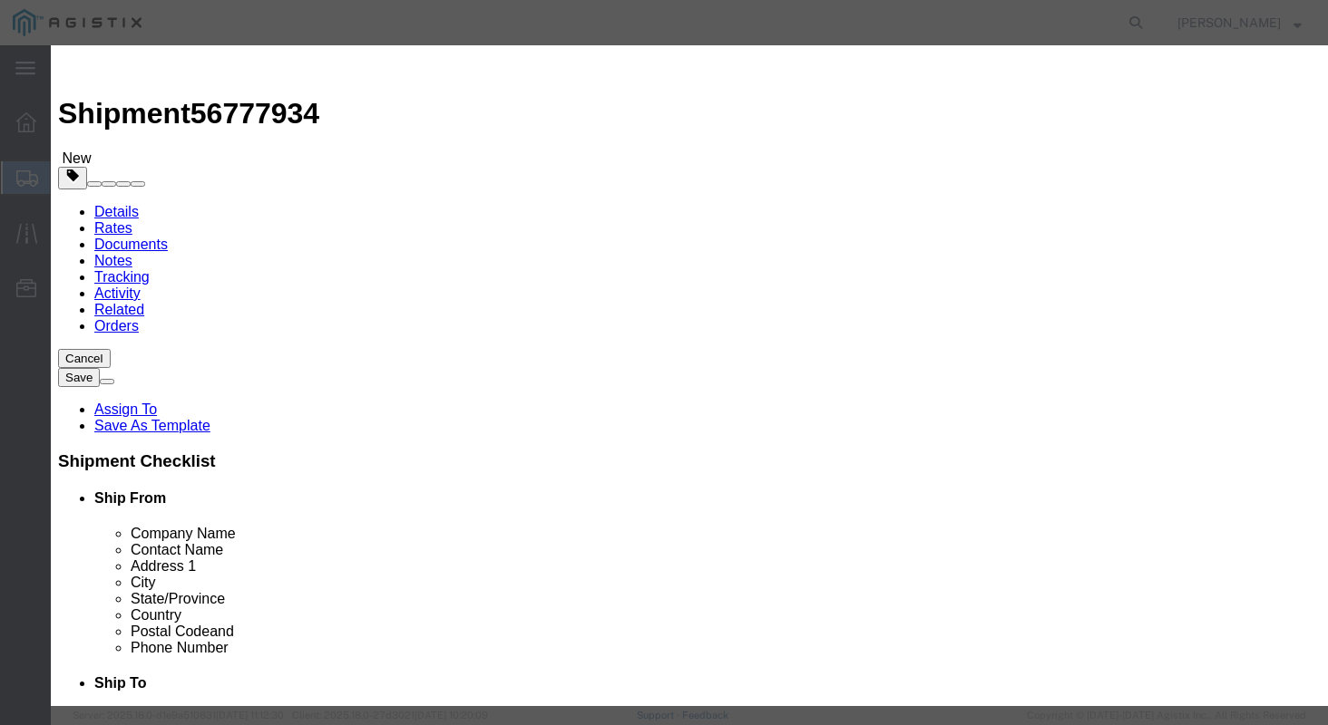
select select "50"
click button "Save & Close"
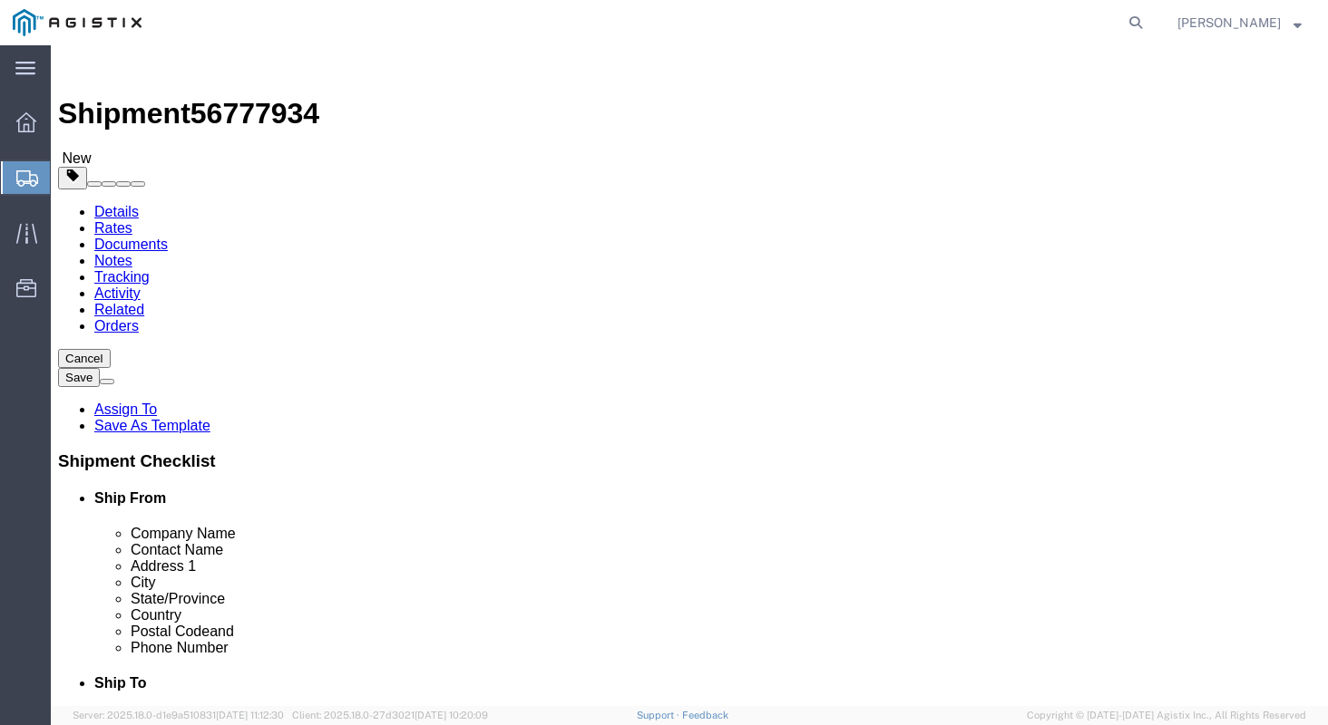
click button "Rate Shipment"
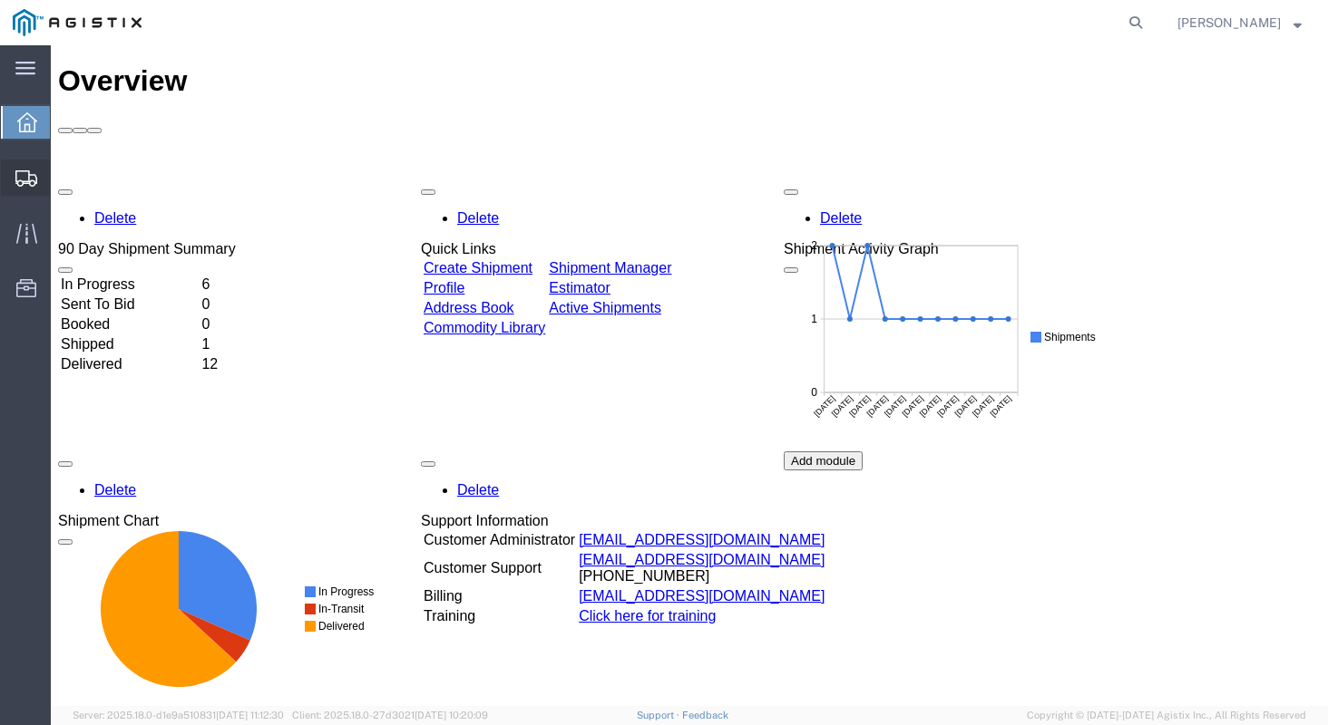
click at [0, 0] on span "Create Shipment" at bounding box center [0, 0] width 0 height 0
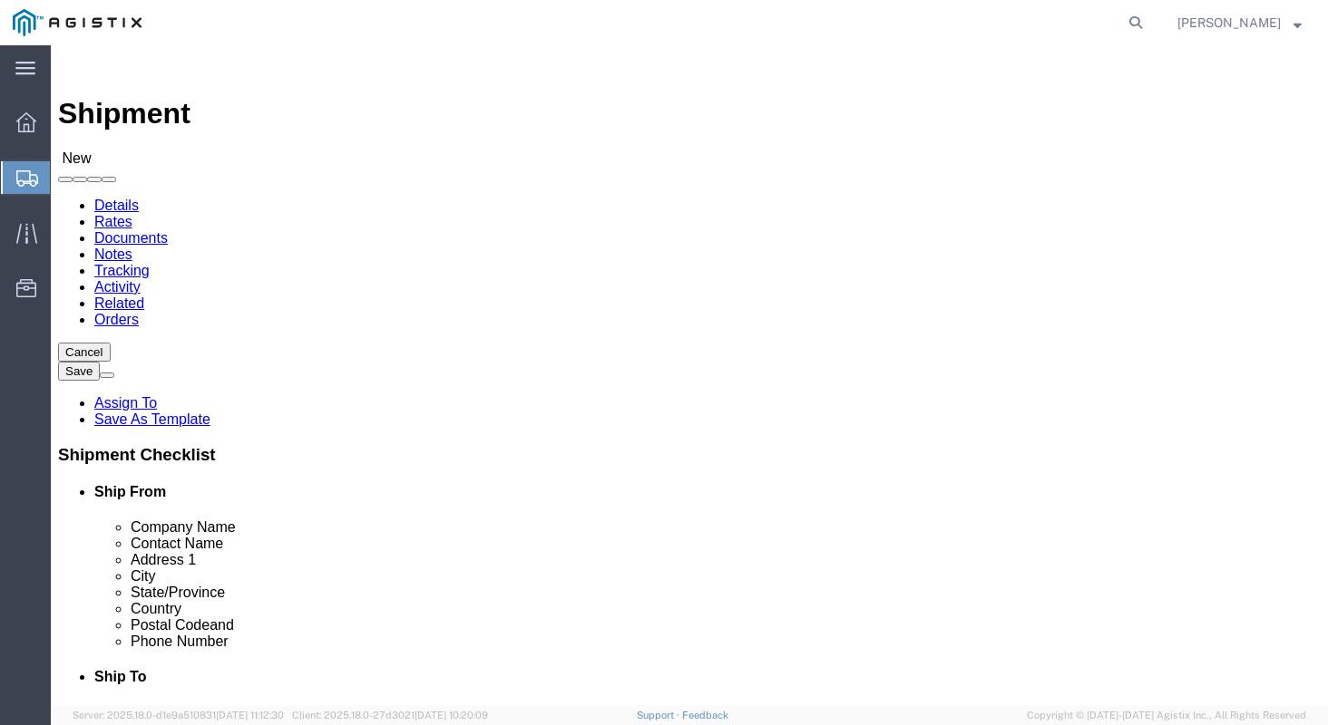
select select
click div "Account Select [PERSON_NAME] Manufacturing PG&E"
click select "Select KERKAU Manufacturing PG&E"
select select "9596"
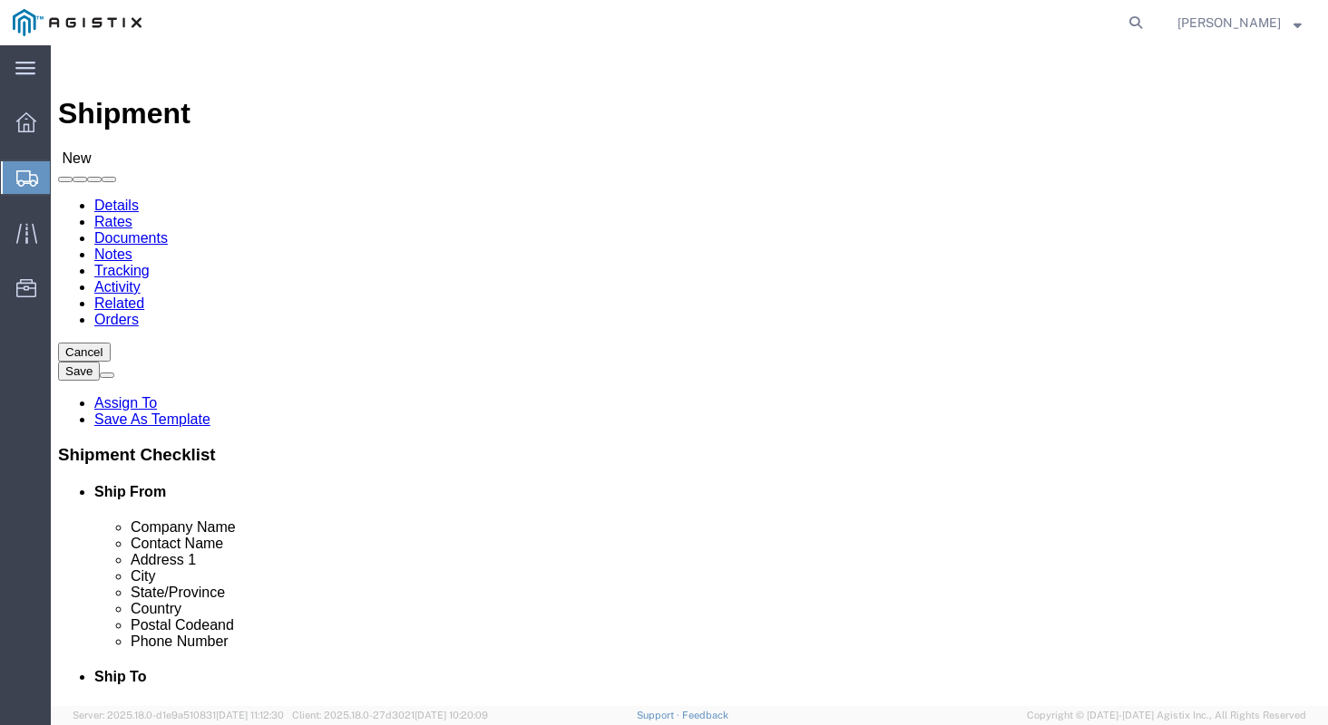
click select "Select KERKAU Manufacturing PG&E"
select select
click select "Select All Others Fremont DC Fresno DC Wheatland DC"
select select "23082"
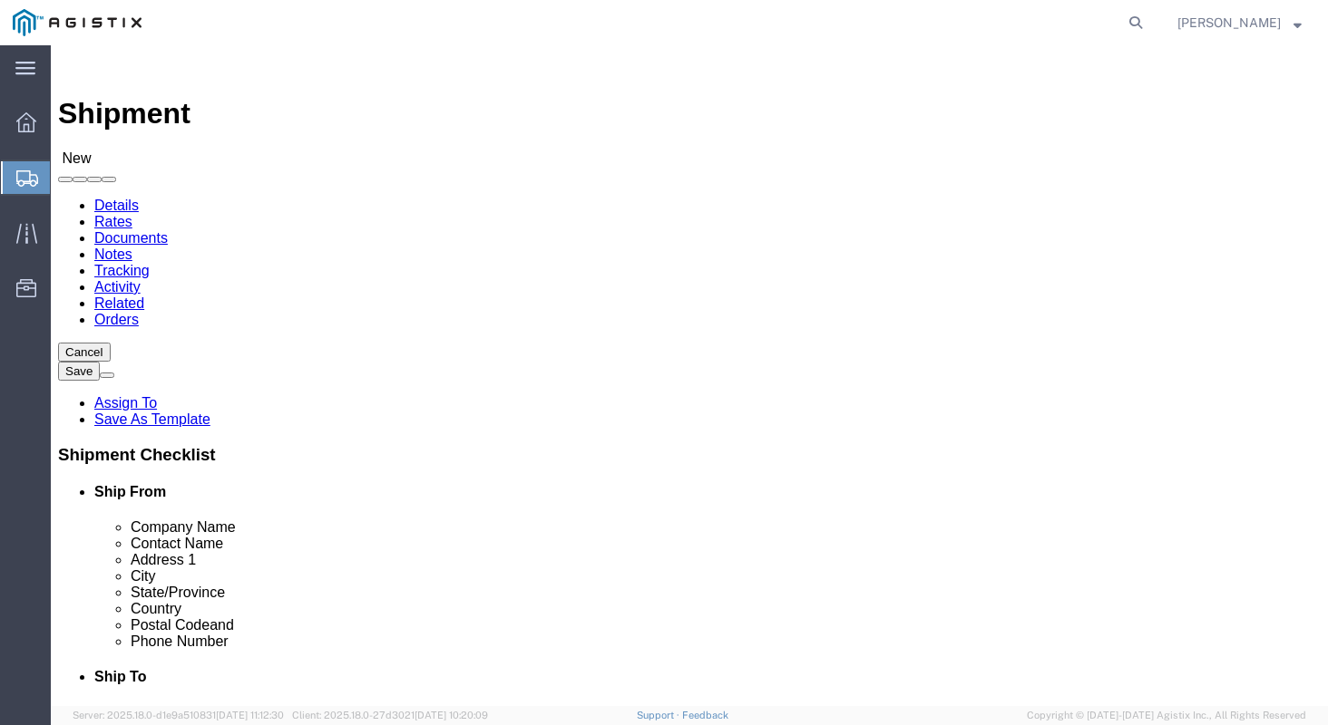
click select "Select All Others Fremont DC Fresno DC Wheatland DC"
click div "Customer Information Account Select KERKAU Manufacturing PG&E Location Select A…"
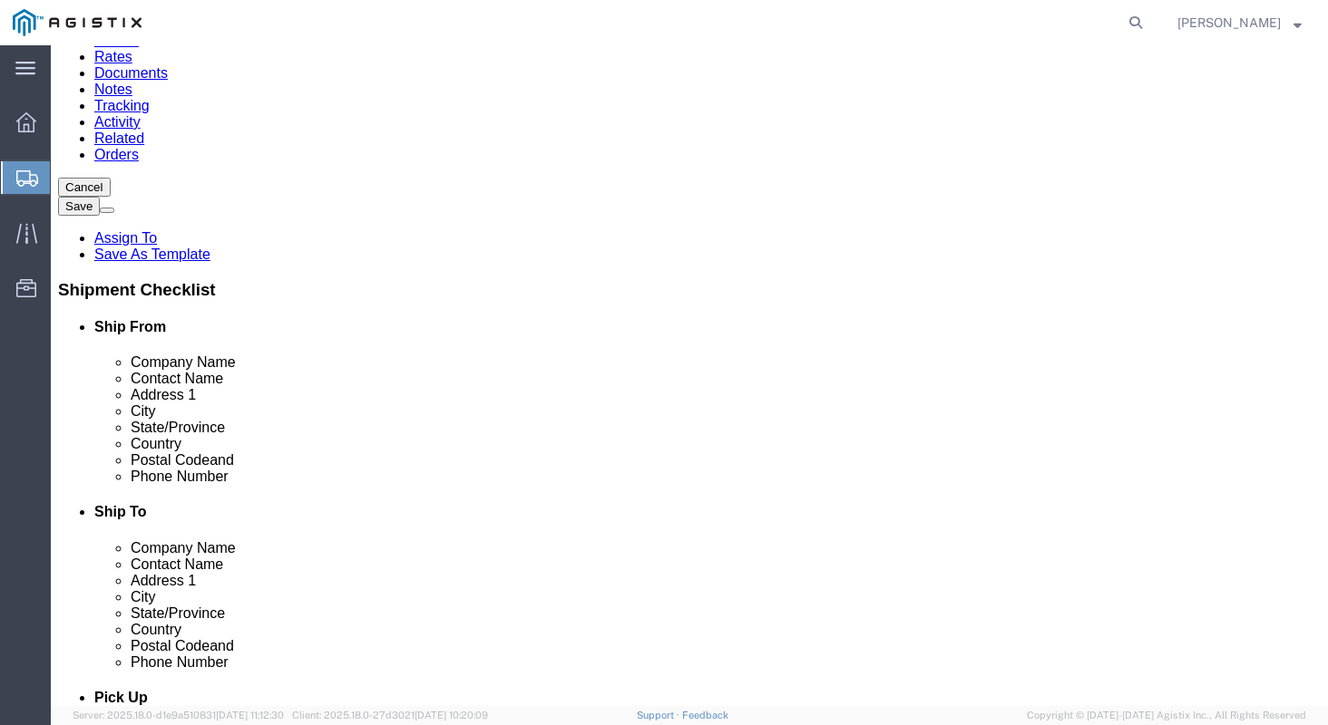
scroll to position [173, 0]
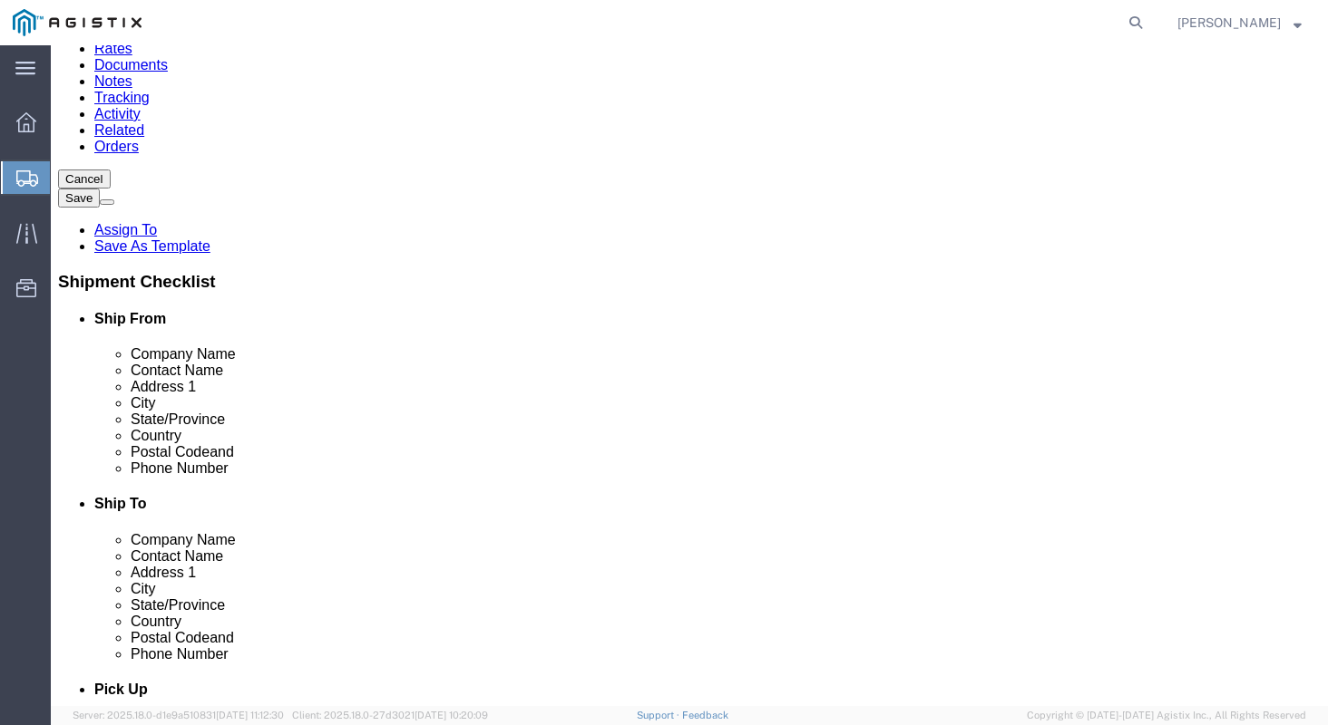
click input "text"
type input "KERKAU MANUFACTURING"
type input "BROOKE SCHULTZ"
type input "1324 STRAITS DRIVE"
type input "BAY CITY"
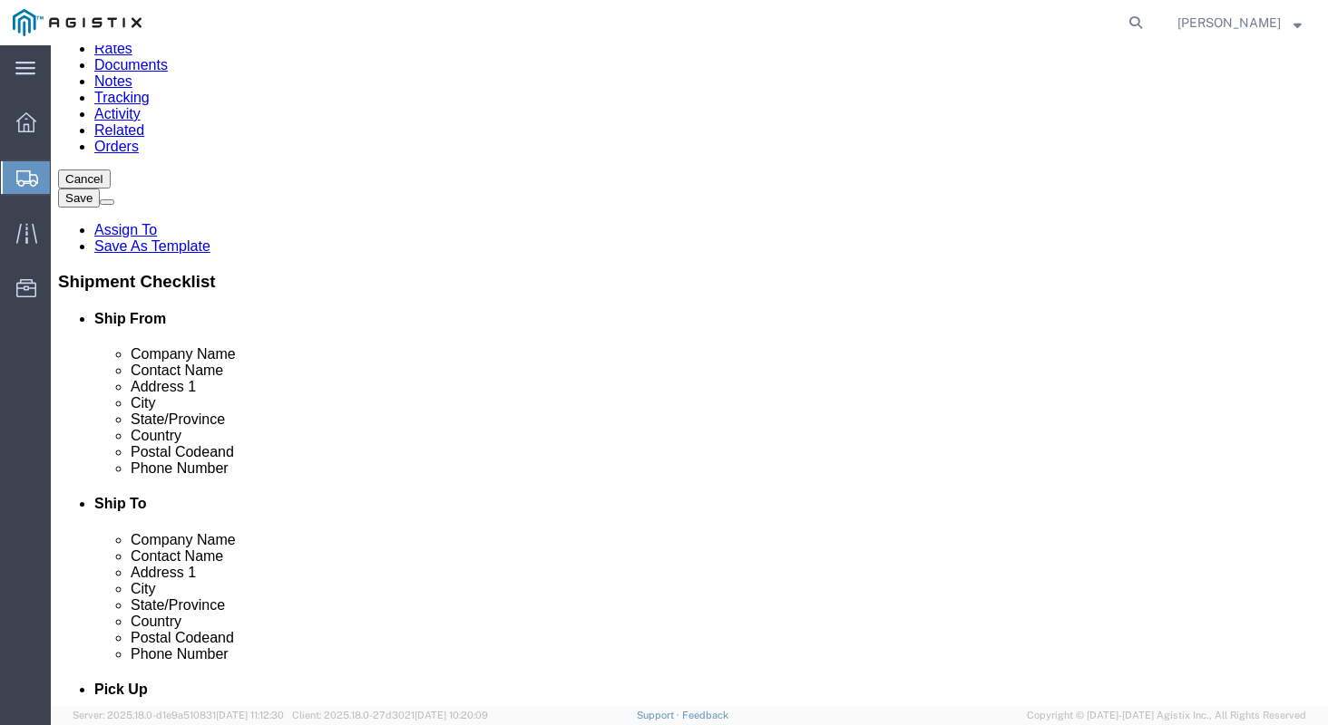
type input "M"
type input "MI"
type input "48706"
type input "9896860350"
click label "City"
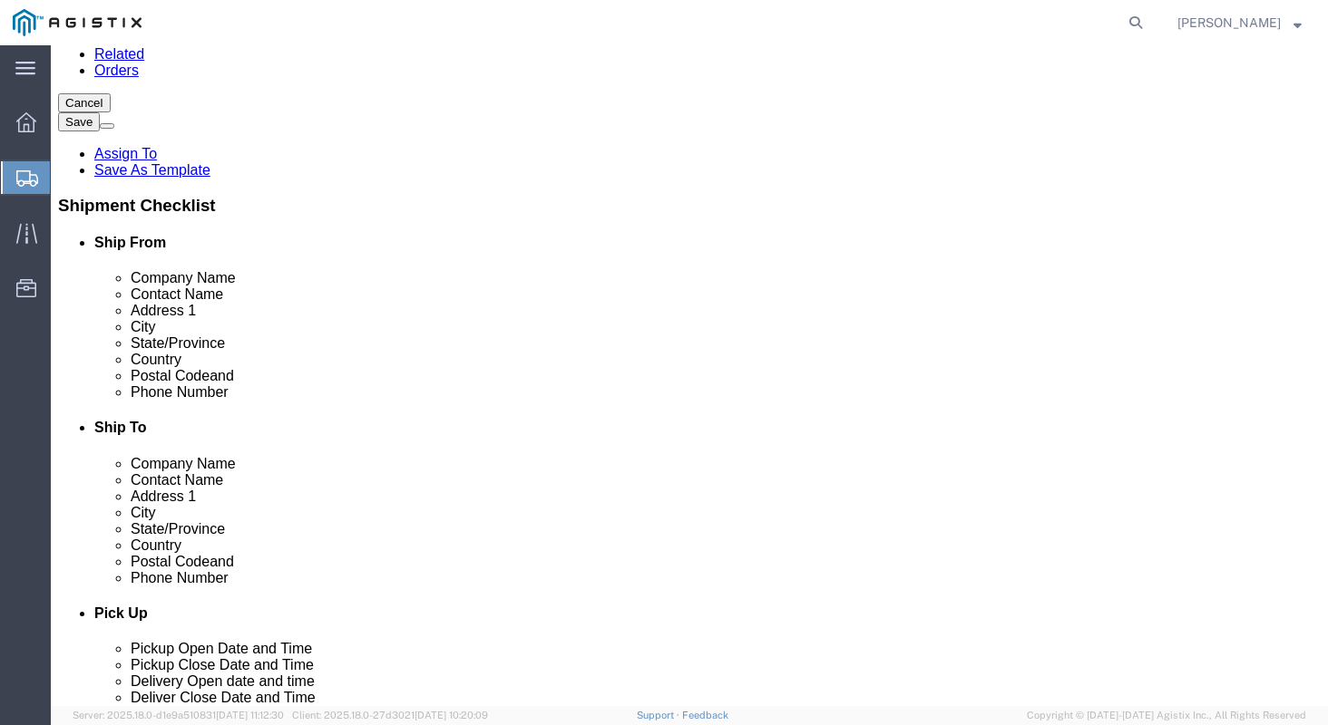
scroll to position [0, 0]
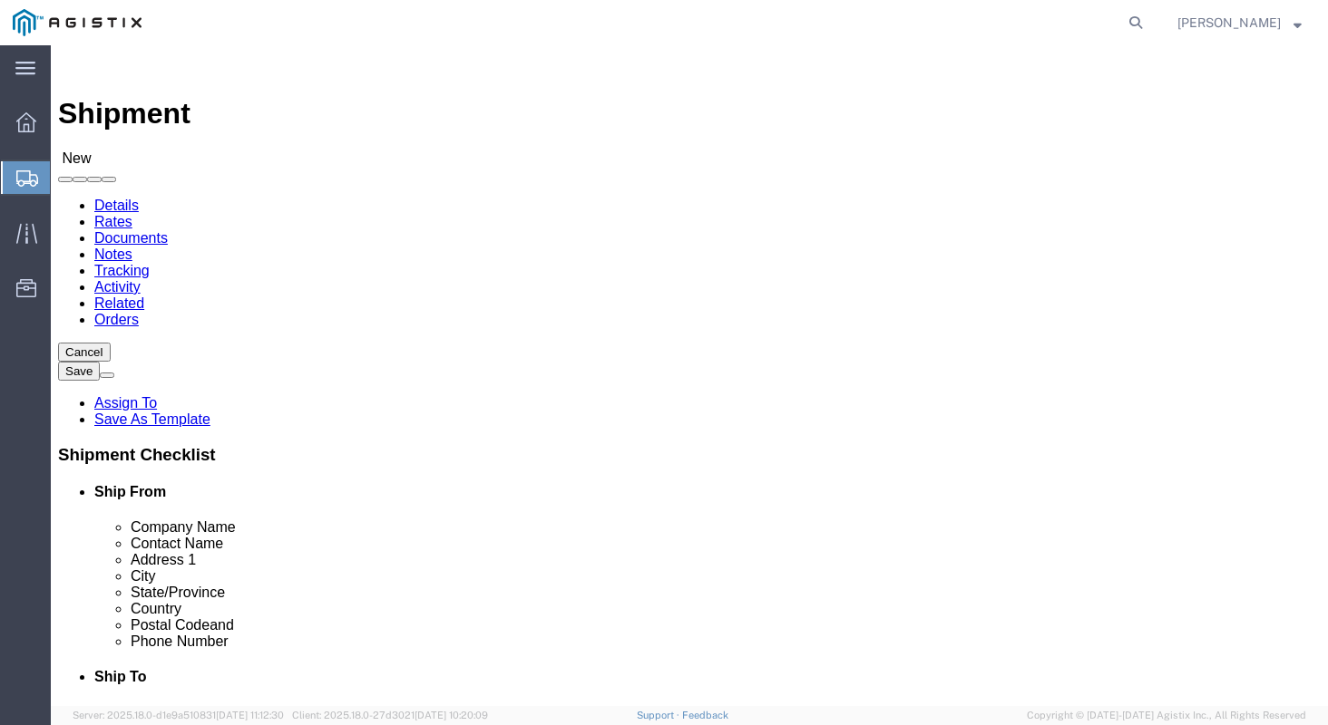
click input "text"
type input "MROIS"
type input "PACIFIC GAS AND ELEC."
type input "810 GILMORE AVE"
type input "STOCKTON"
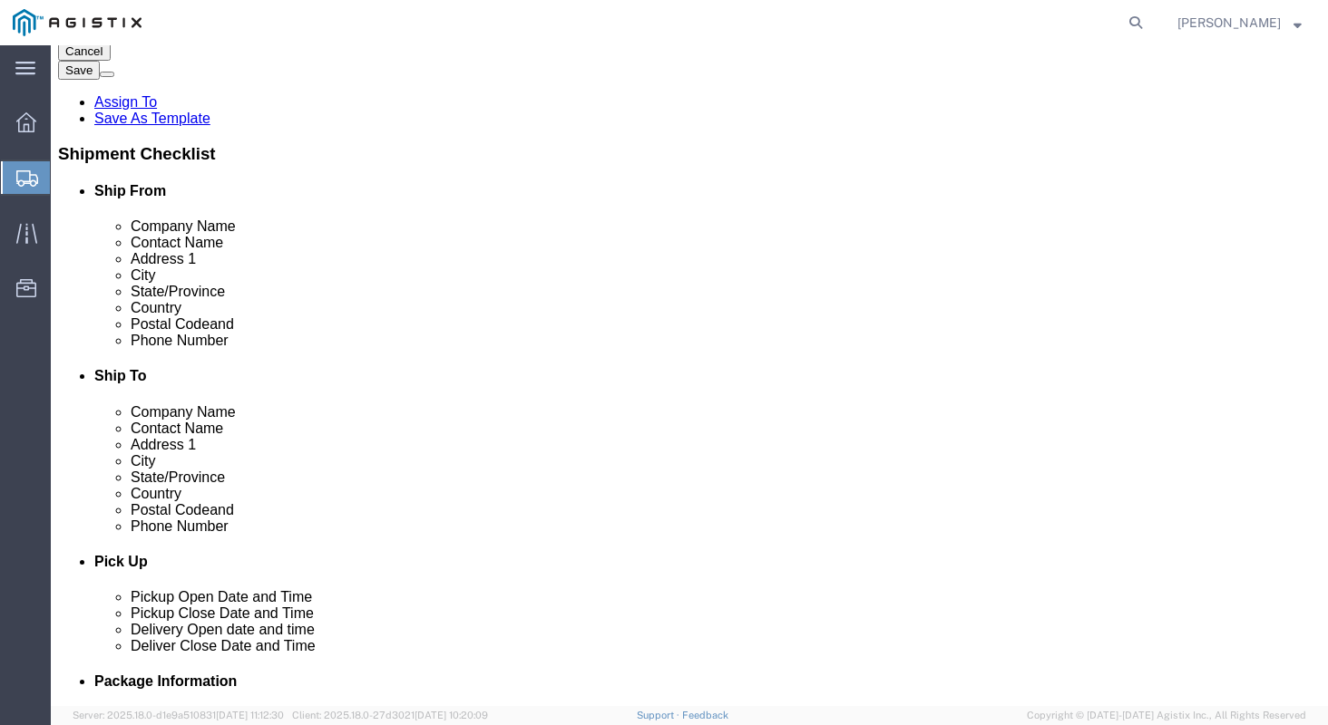
scroll to position [304, 0]
type input "CA"
click input "Postal Code"
type input "95204"
click input "text"
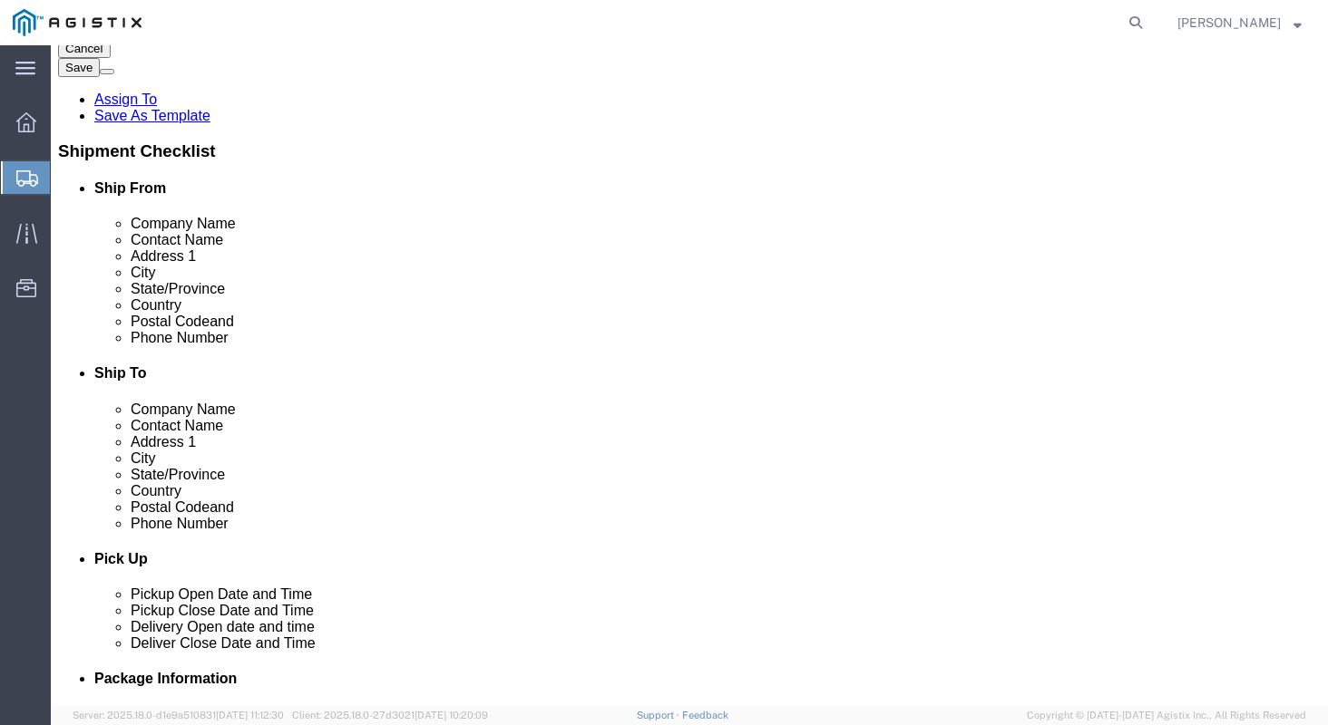
type input "9"
type input "7077478421"
click label "Postal Code"
click input "95204"
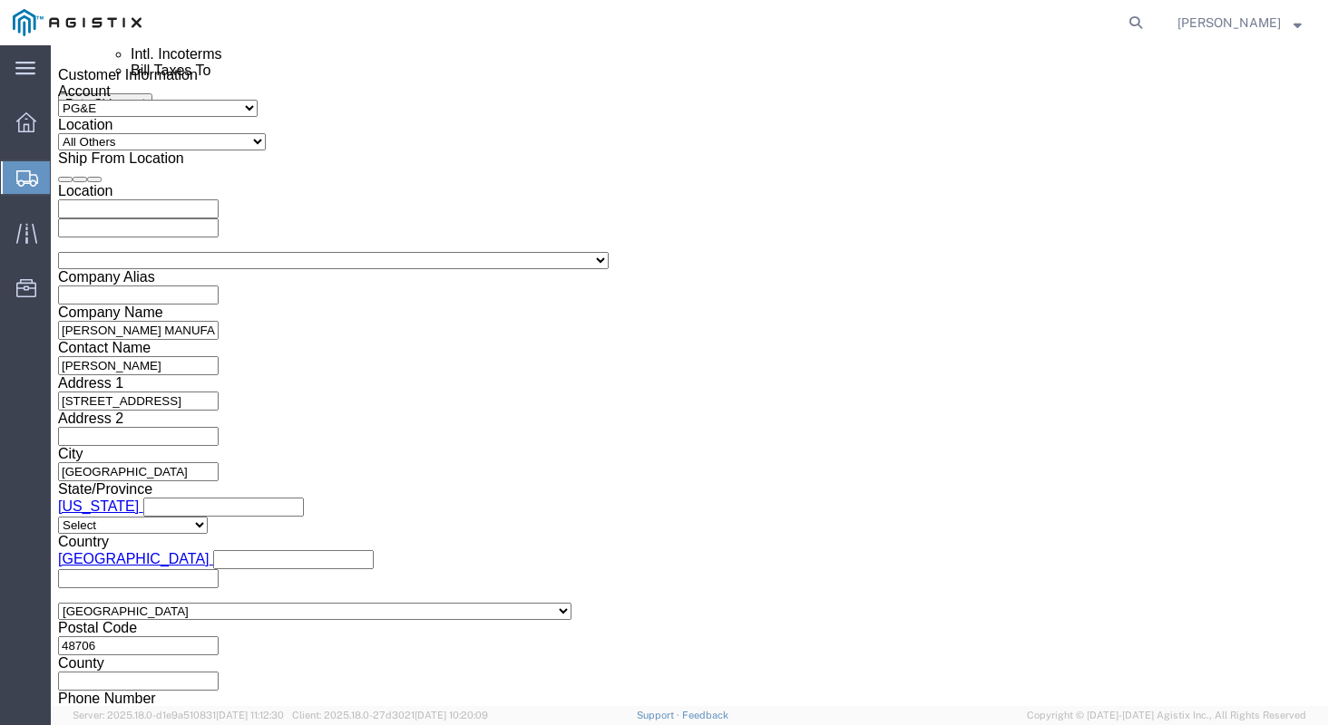
scroll to position [1299, 0]
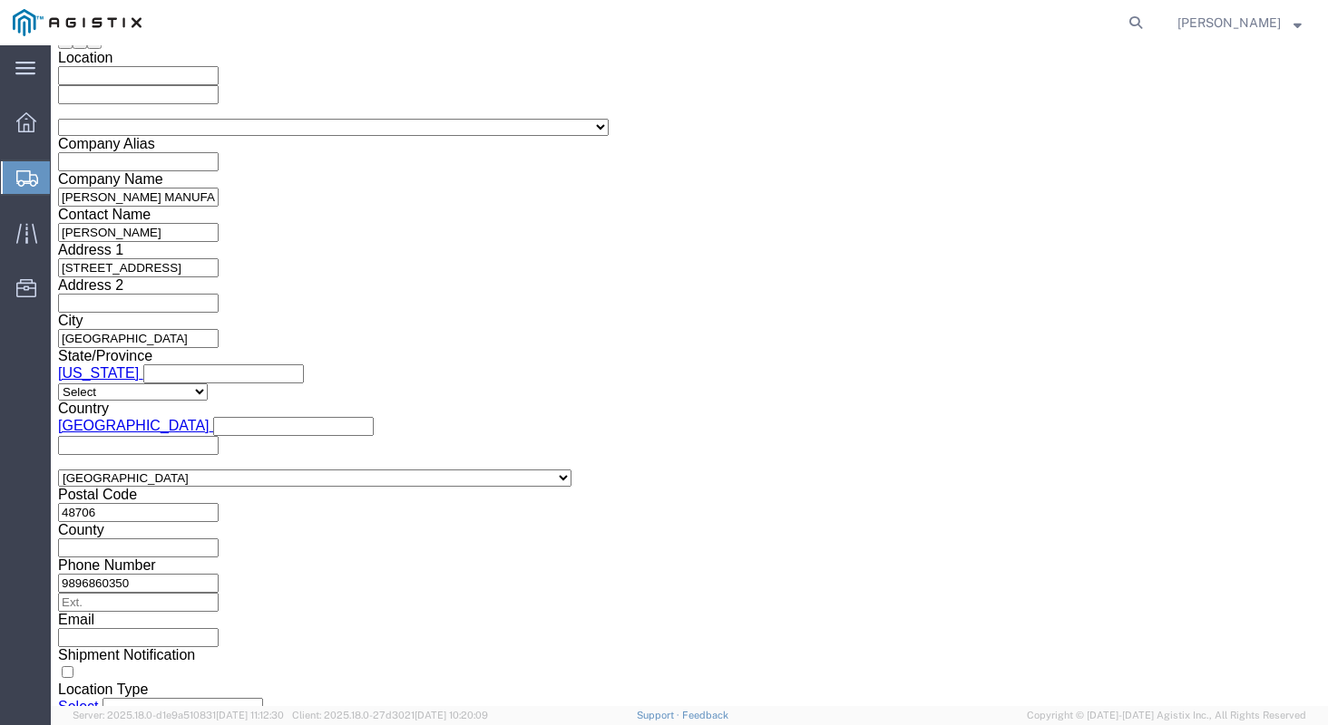
click div "Sep 10 2025 12:00 PM"
type input "4:00 PM"
click button "Apply"
click div "Sep 10 2025 5:00 PM"
type input "6:00 PM"
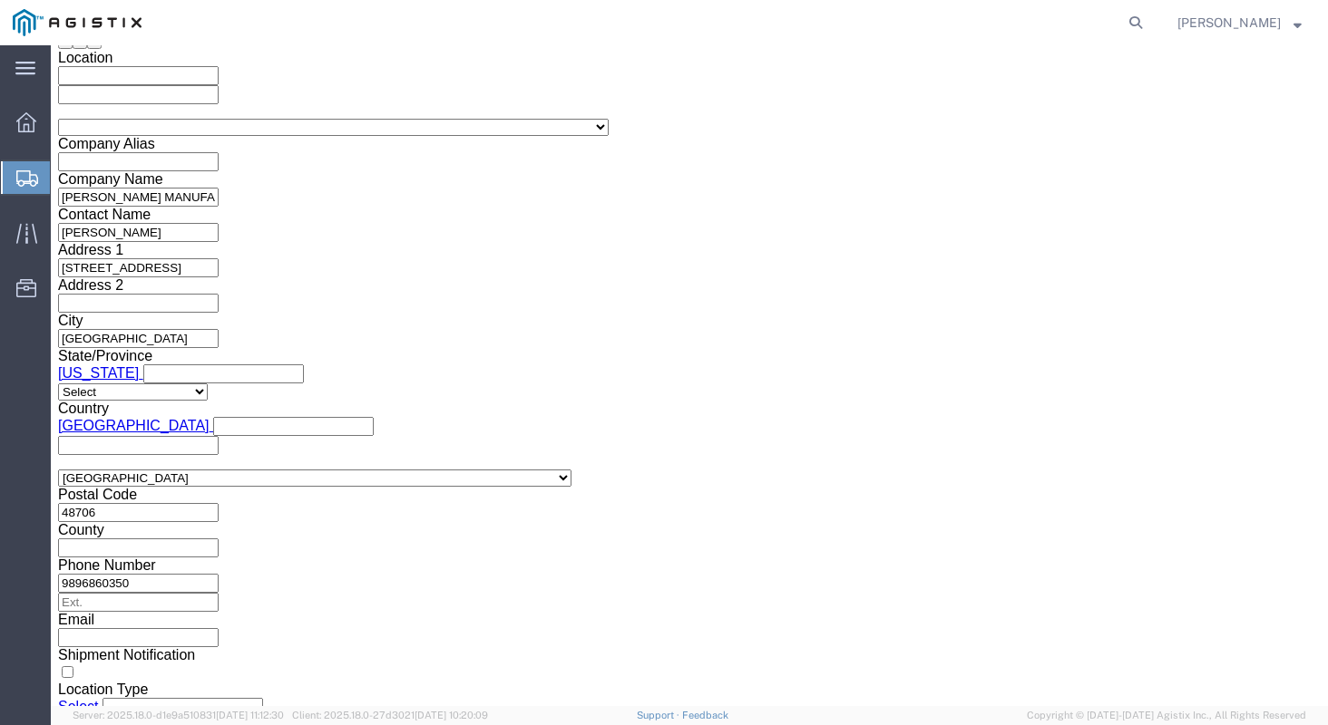
click button "Apply"
click div
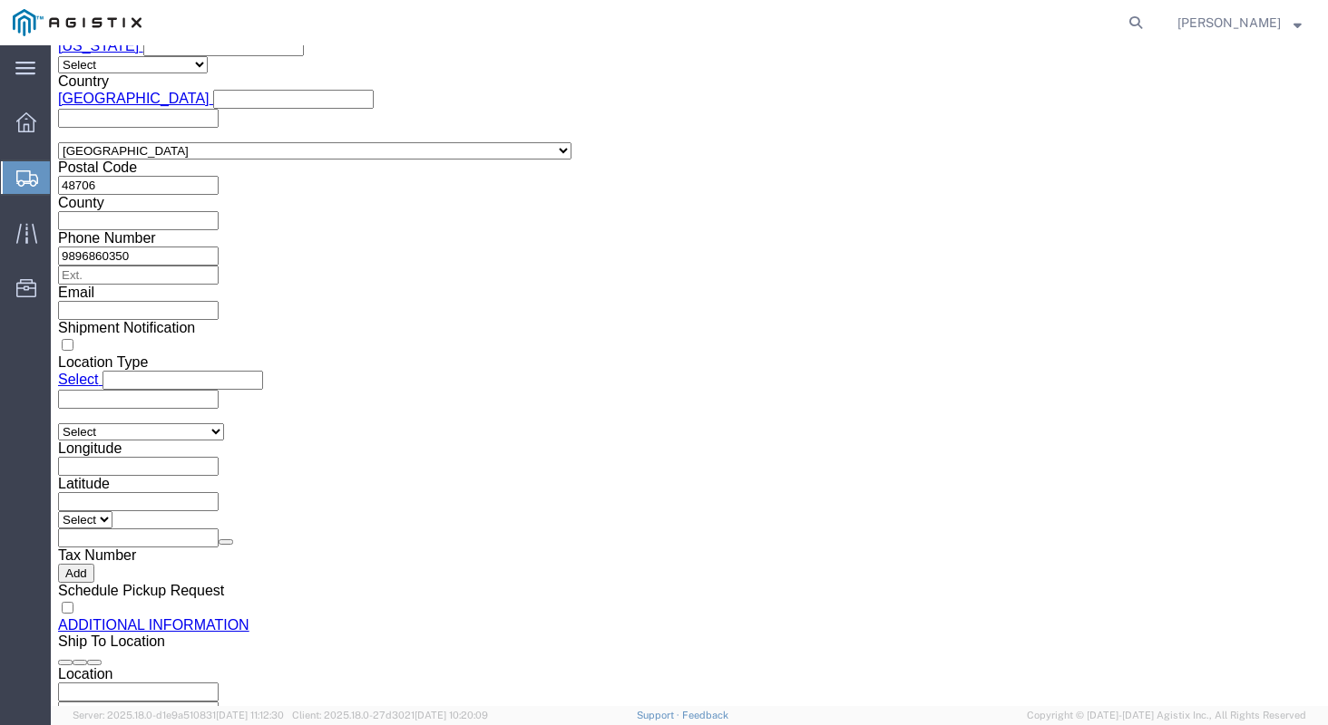
click input "7:00 PM"
click input "4:00 PM"
type input "7:00 AM"
click button "Apply"
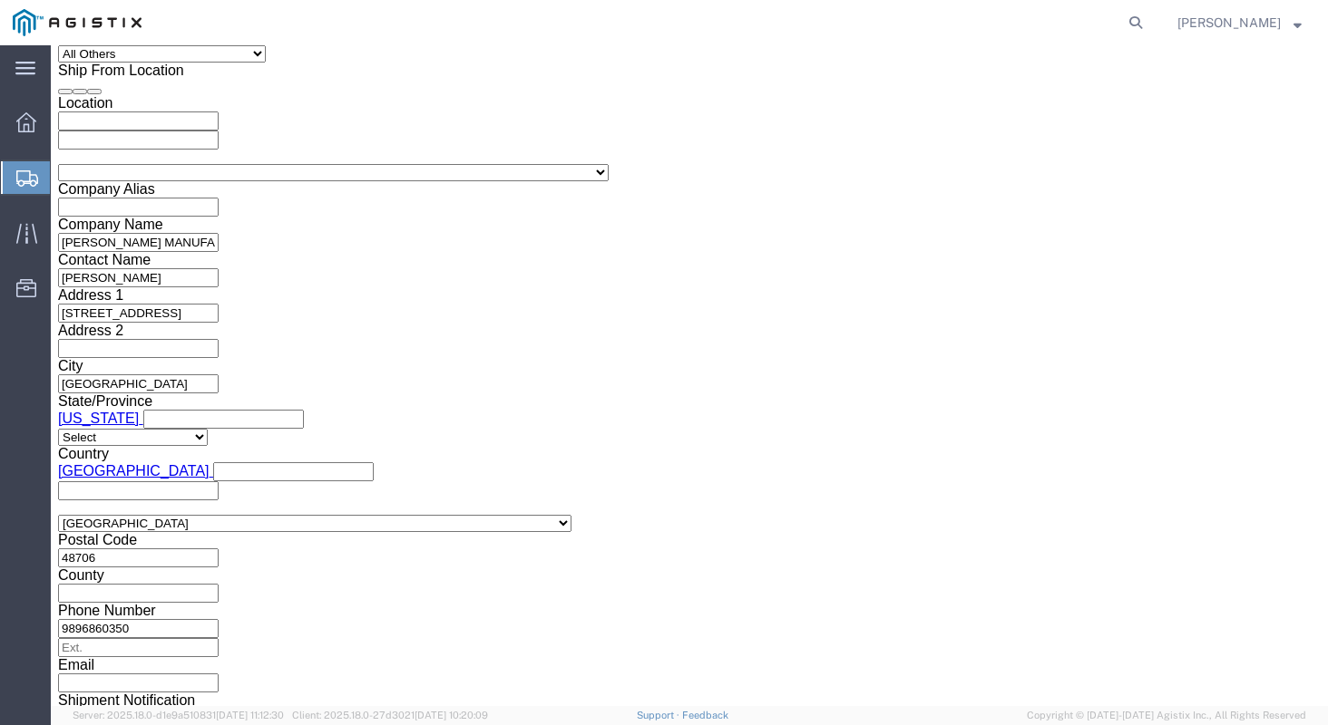
click div
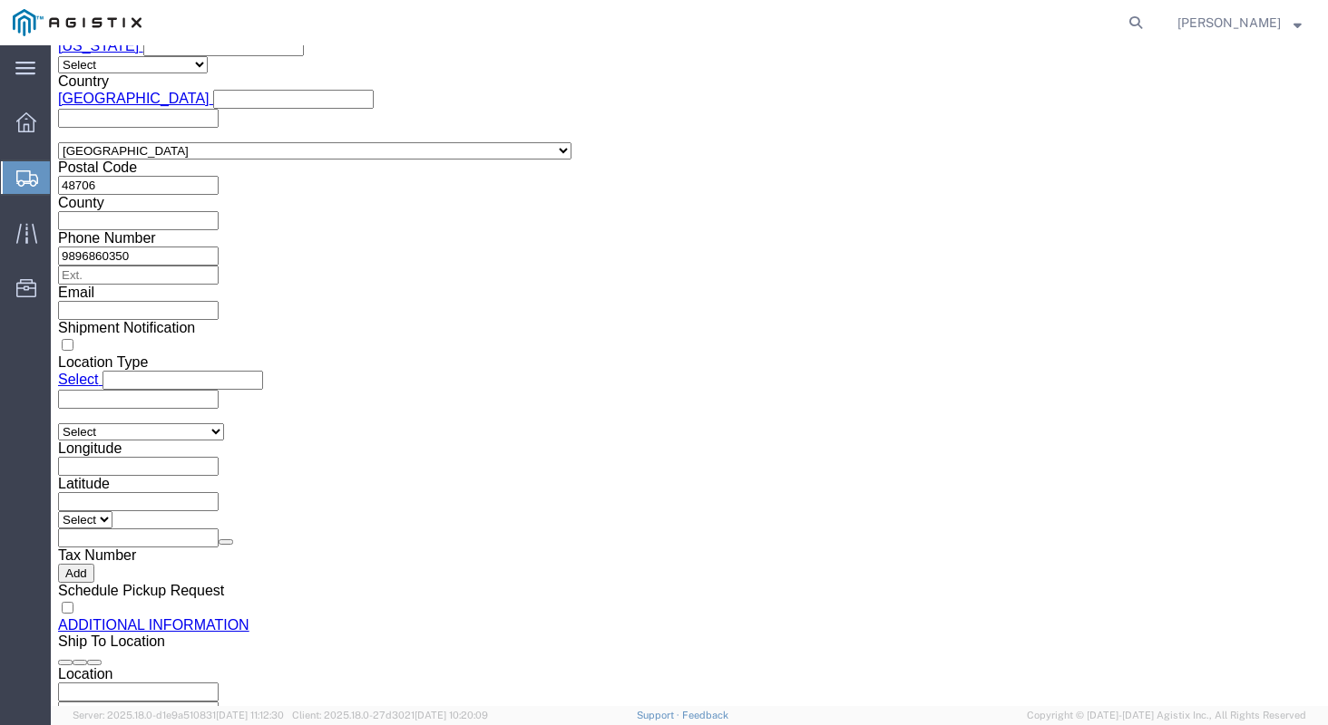
type input "5:00 PM"
click button "Apply"
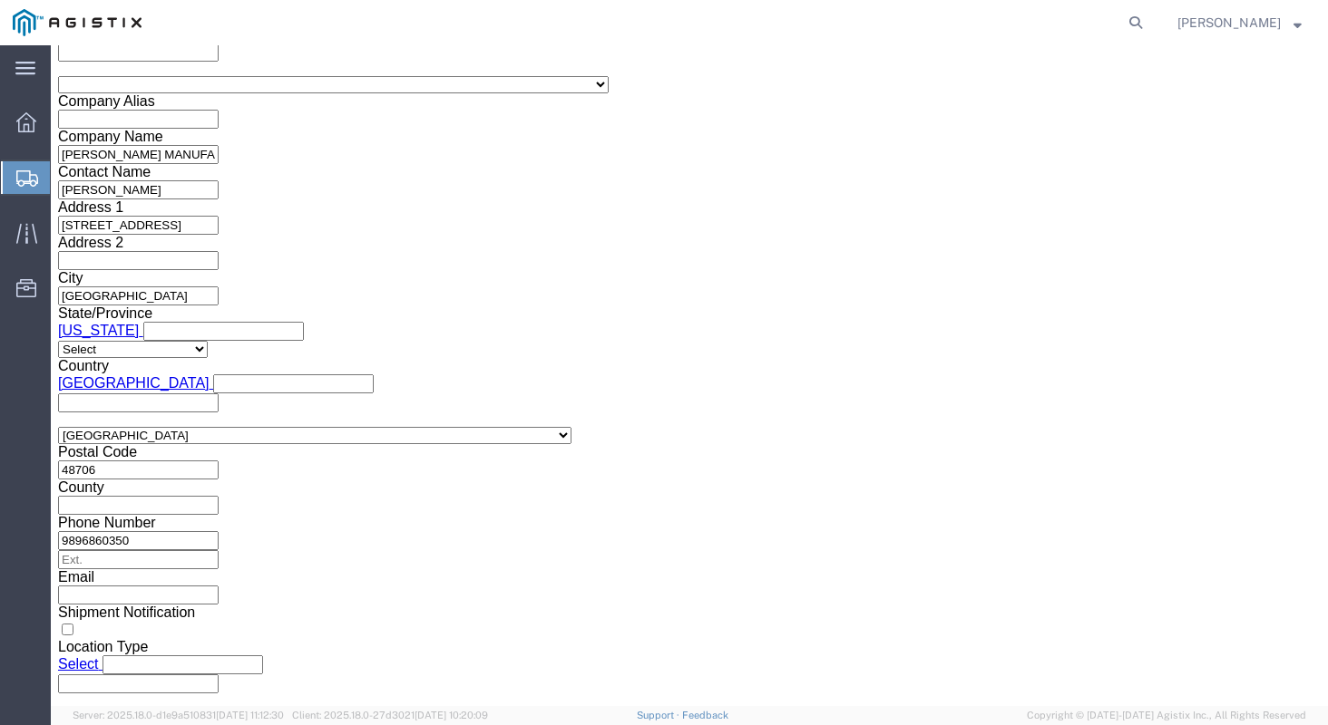
scroll to position [1341, 0]
click div "Sep 12 2025 7:00 AM"
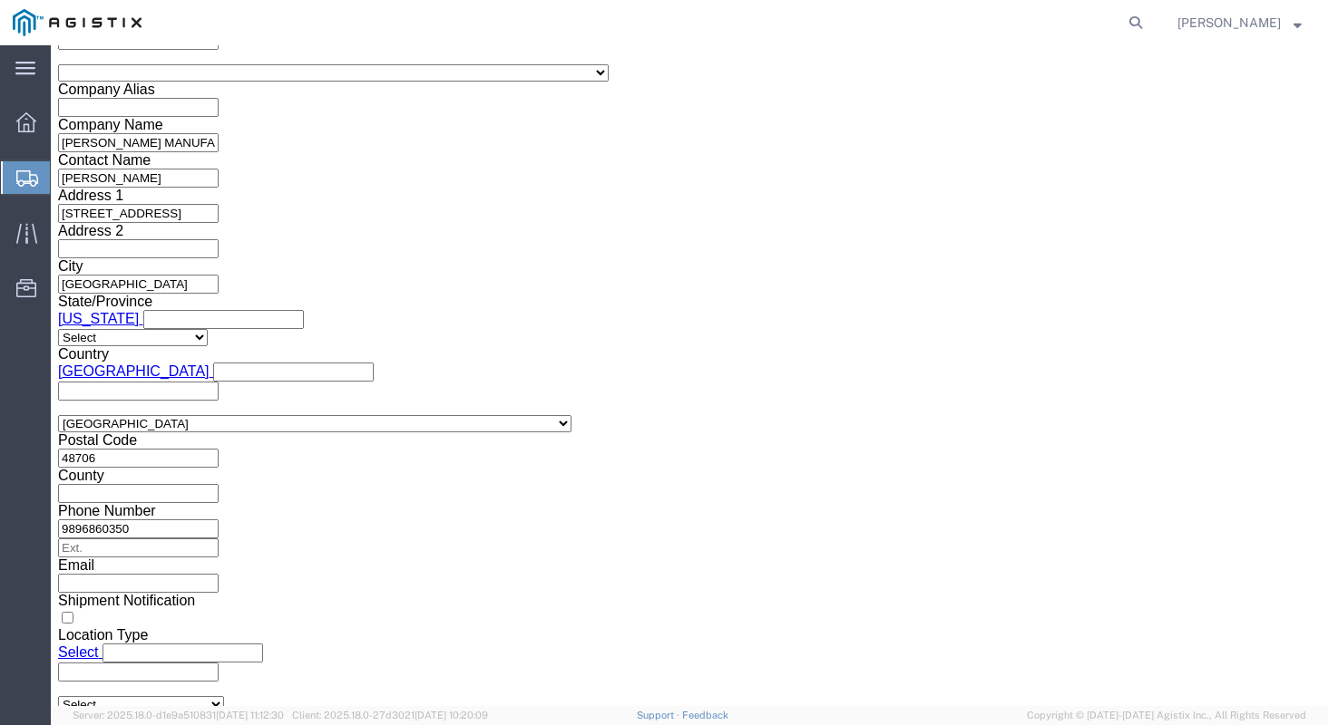
click button "Apply"
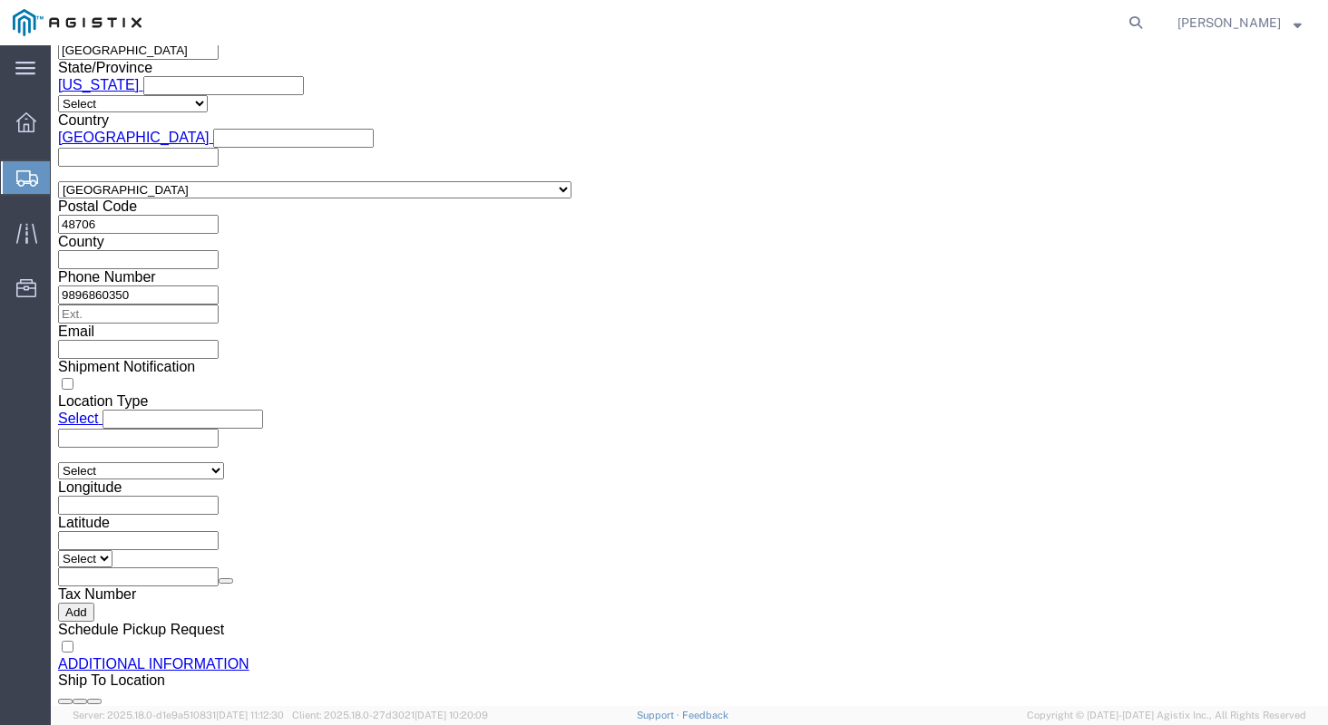
scroll to position [1600, 0]
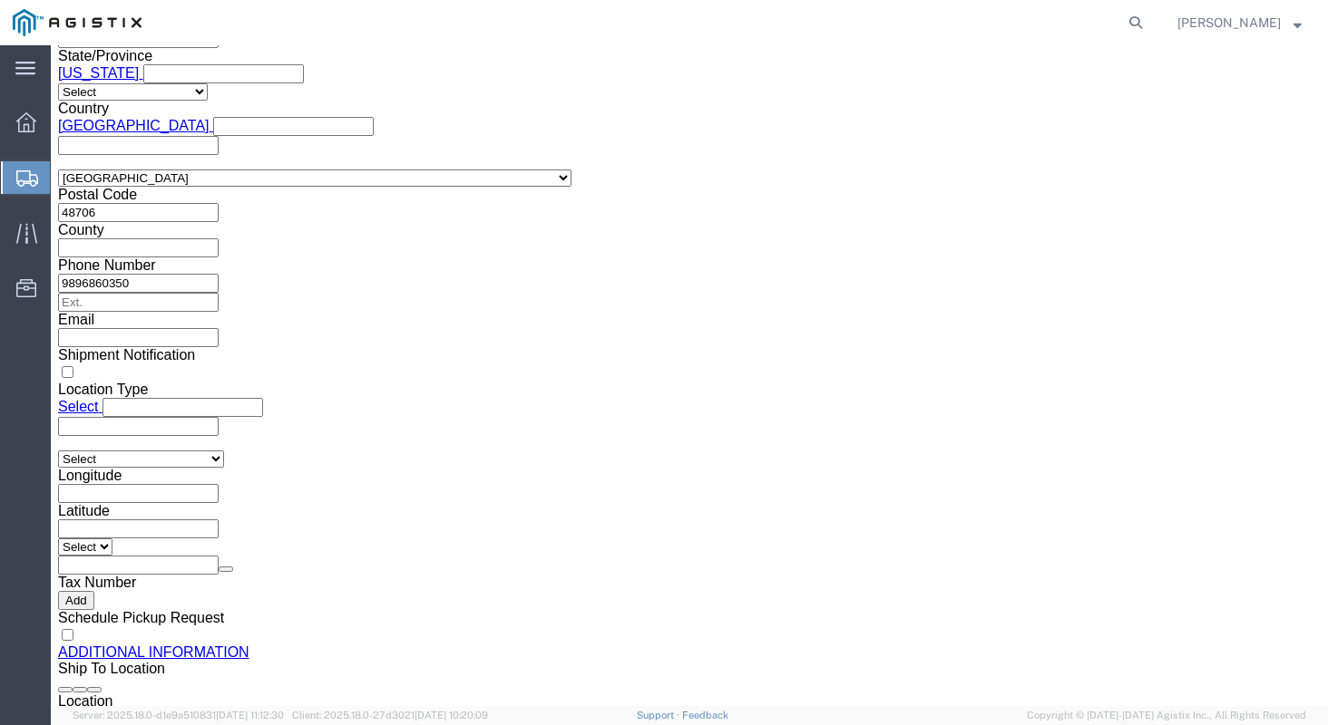
click input "text"
type input "3501399723"
click div "Shipping Mode (Optional)"
click button "Continue"
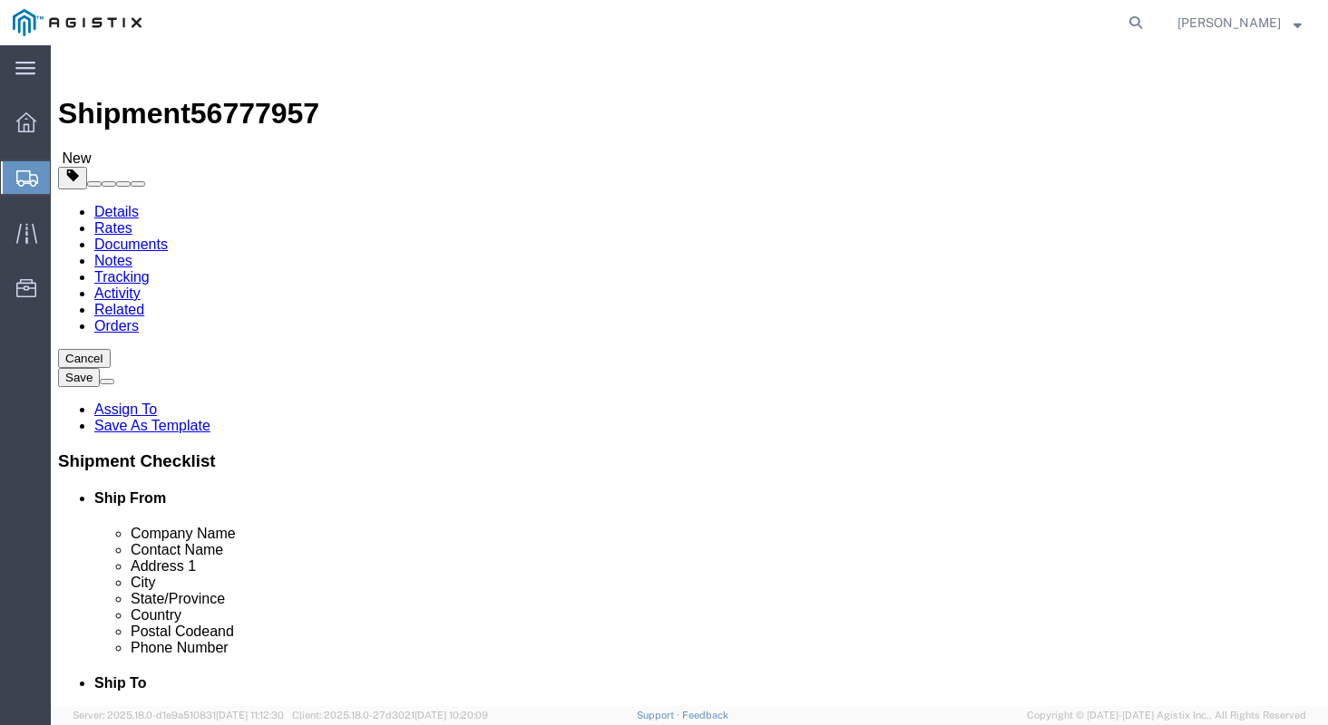
click select "Select Bulk Bundle(s) Cardboard Box(es) Carton(s) Crate(s) Drum(s) (Fiberboard)…"
select select "PSNS"
click select "Select Bulk Bundle(s) Cardboard Box(es) Carton(s) Crate(s) Drum(s) (Fiberboard)…"
click input "text"
type input "48"
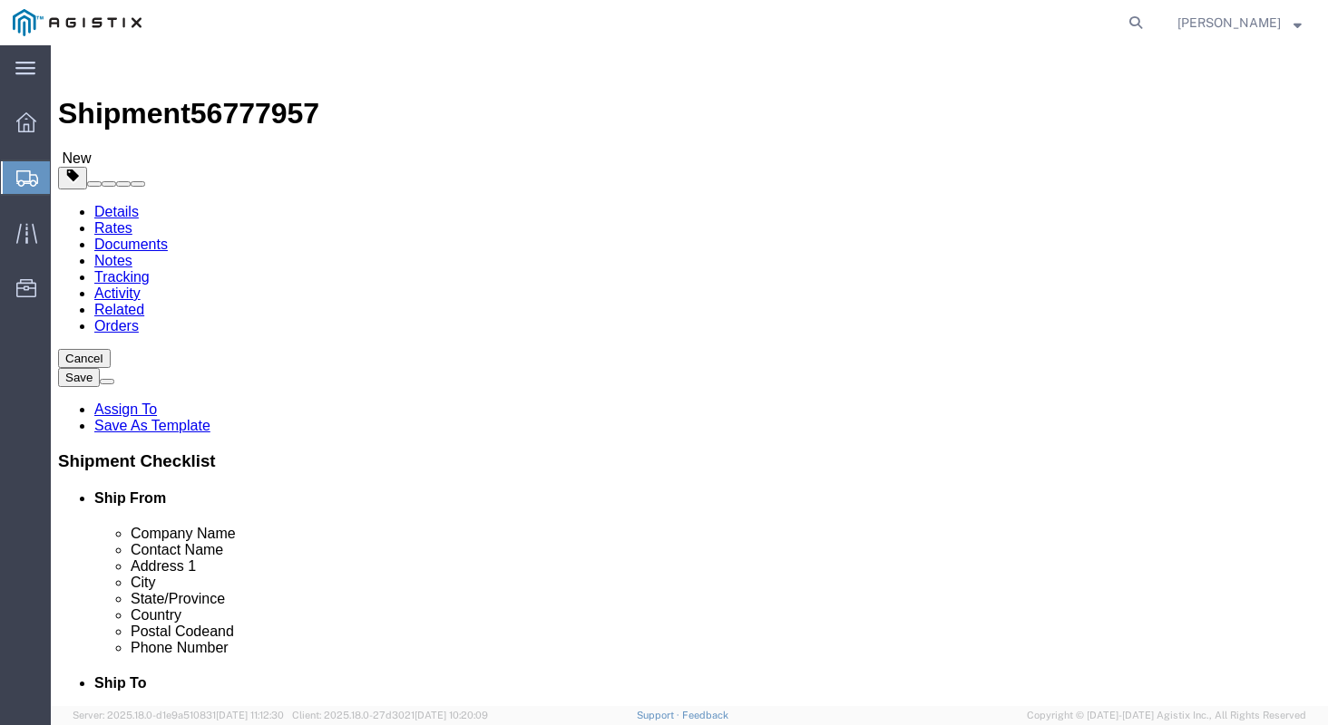
type input "36"
type input "23"
type input "282"
click link "Add Content"
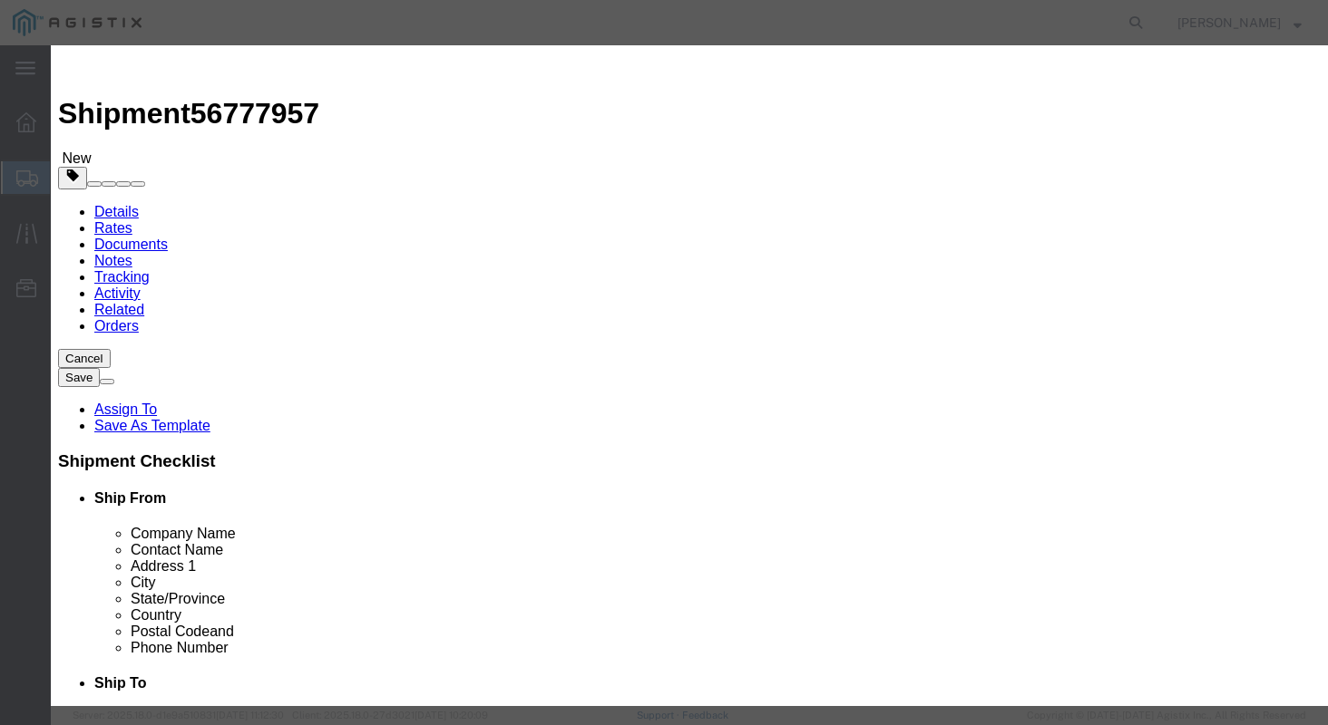
click input "text"
type input "STEEL FLANGES"
type input "1"
type input "2808.65"
select select "USD"
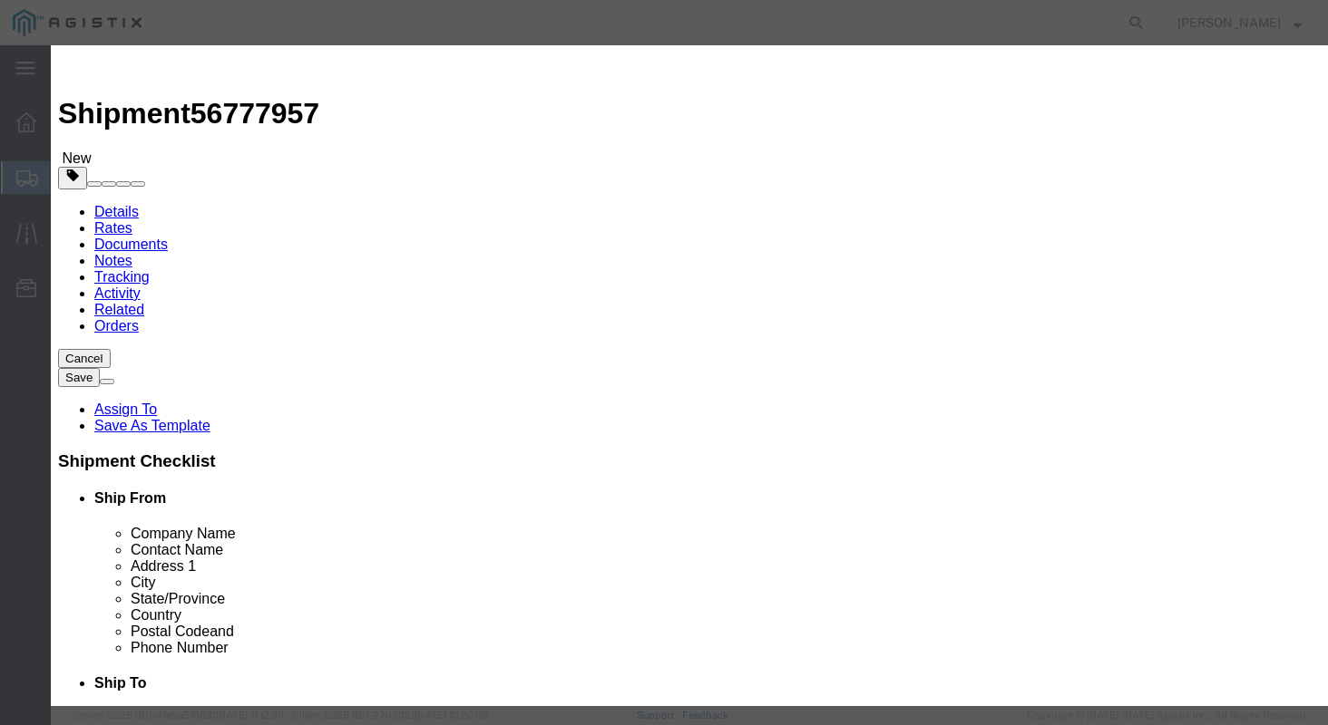
select select "50"
click button "Save & Close"
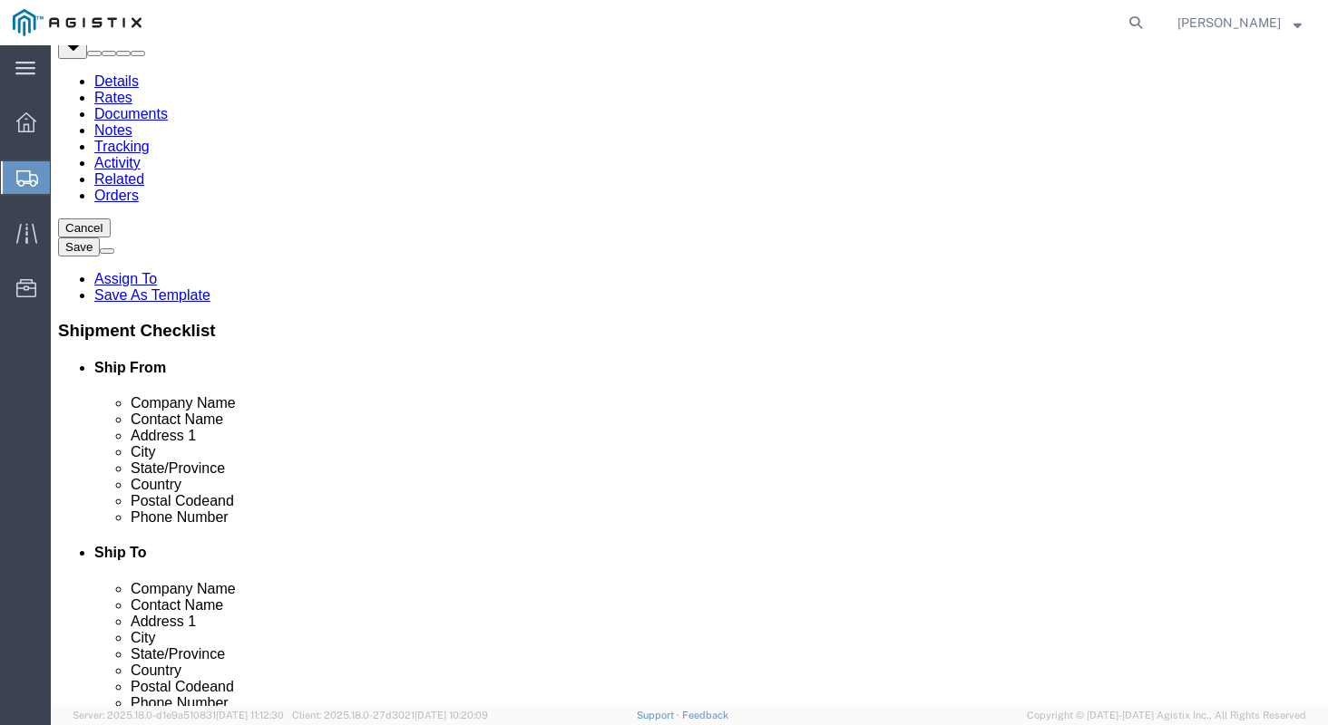
scroll to position [134, 0]
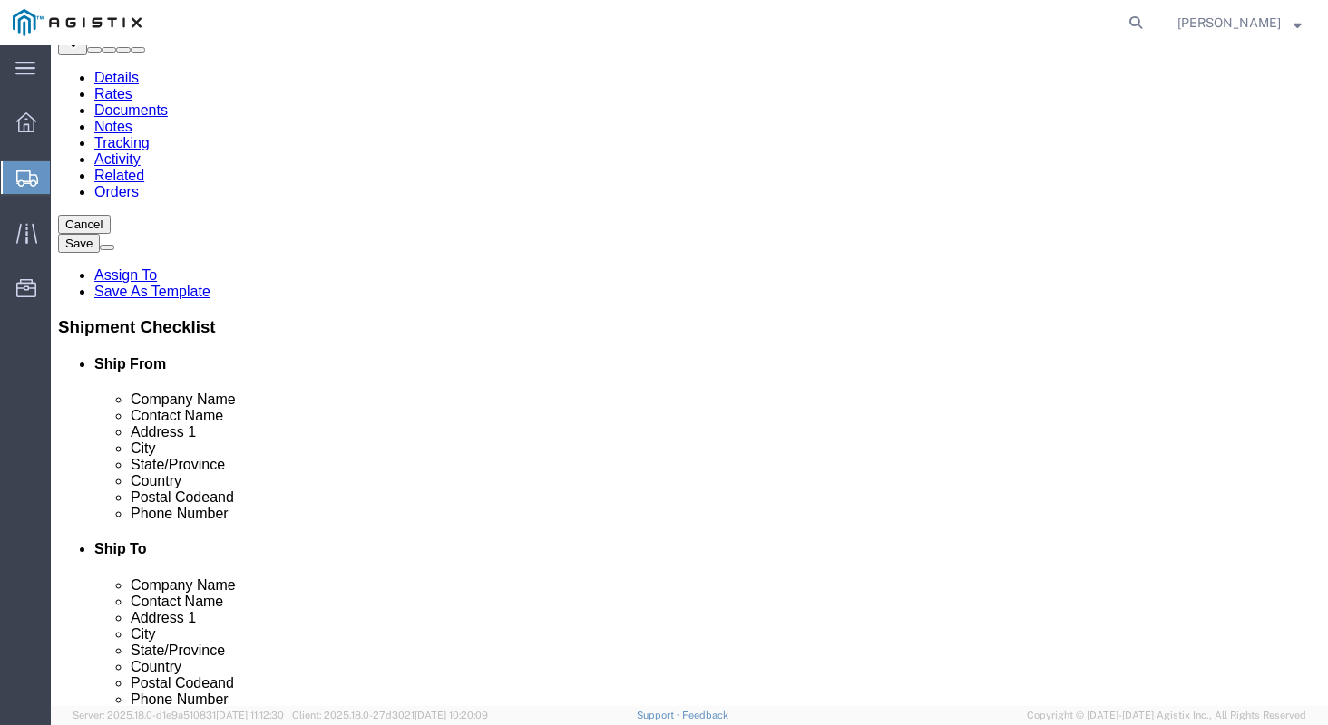
click button "Rate Shipment"
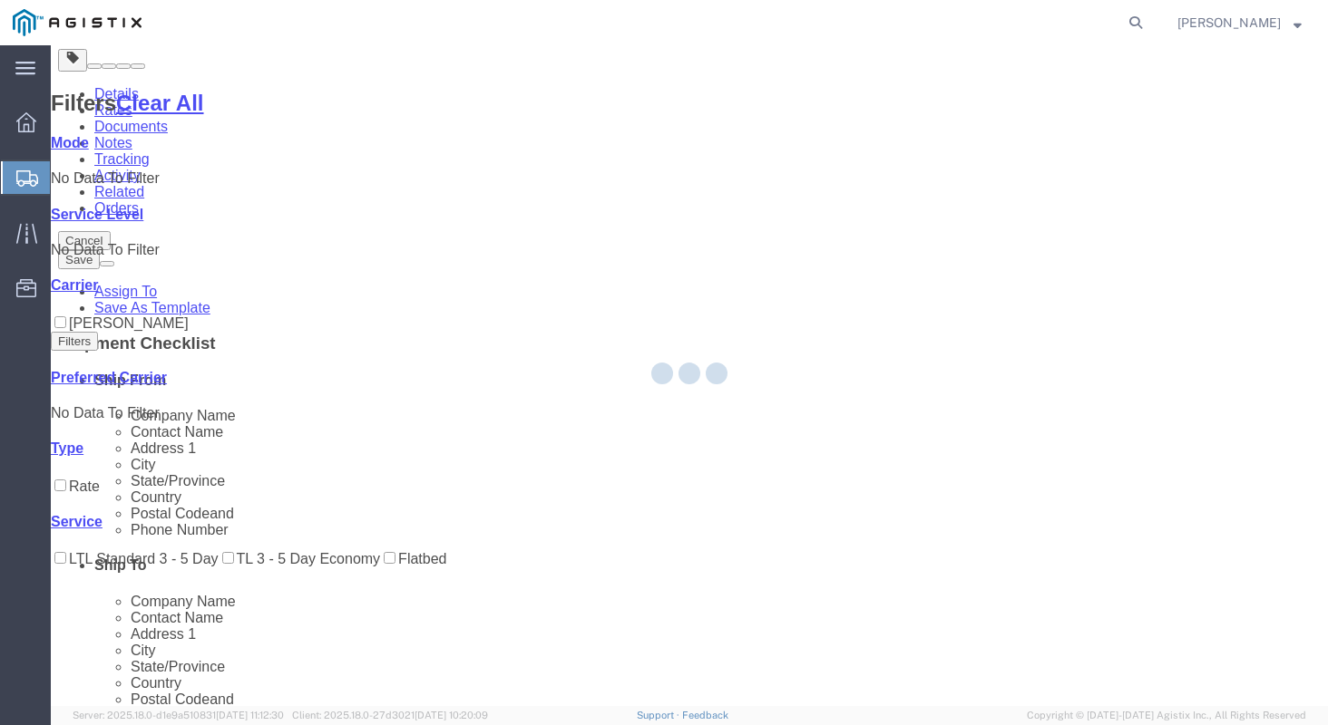
scroll to position [0, 0]
